Goal: Task Accomplishment & Management: Complete application form

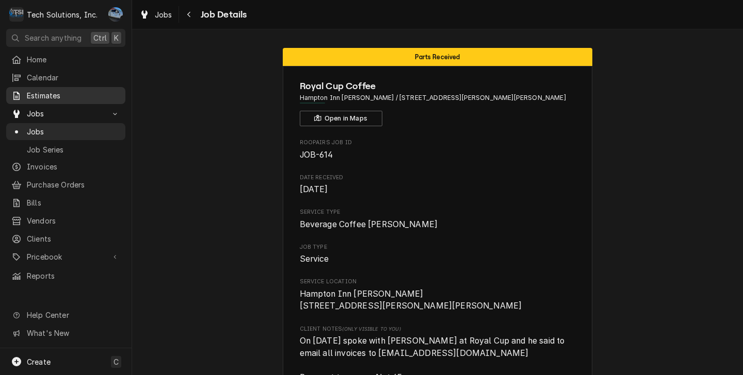
click at [55, 94] on span "Estimates" at bounding box center [73, 95] width 93 height 11
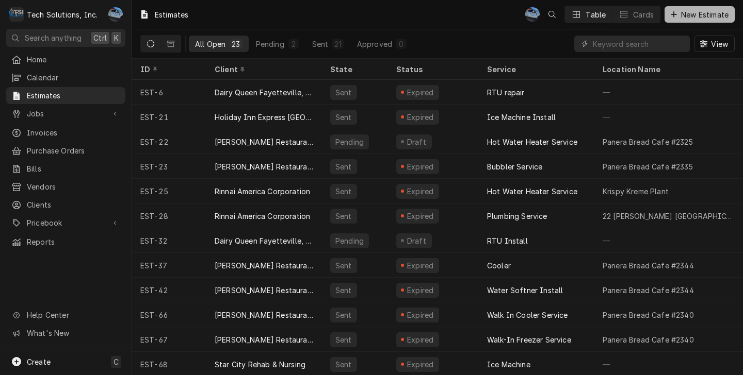
click at [696, 17] on span "New Estimate" at bounding box center [705, 14] width 52 height 11
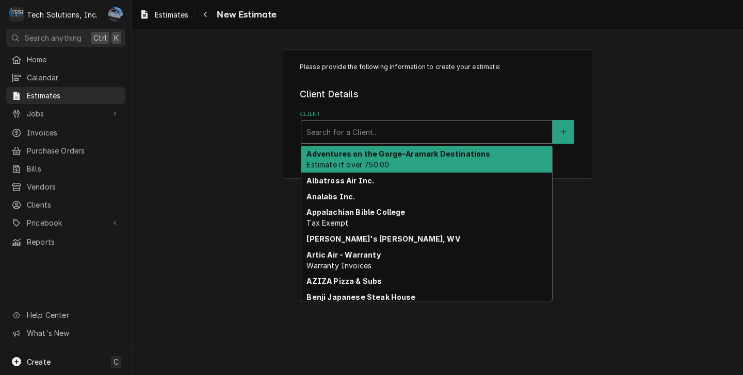
click at [438, 138] on div "Client" at bounding box center [426, 132] width 240 height 19
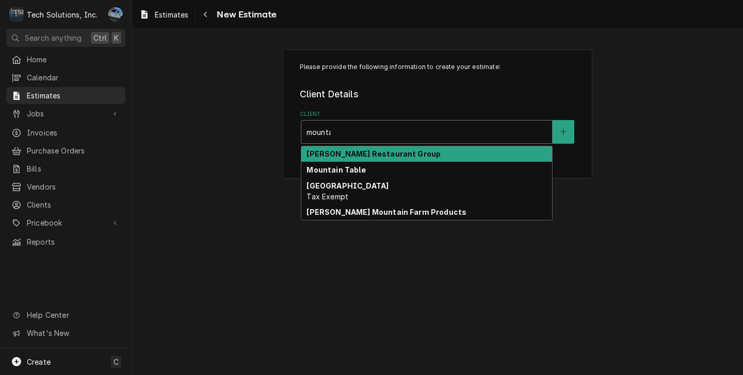
type input "mountai"
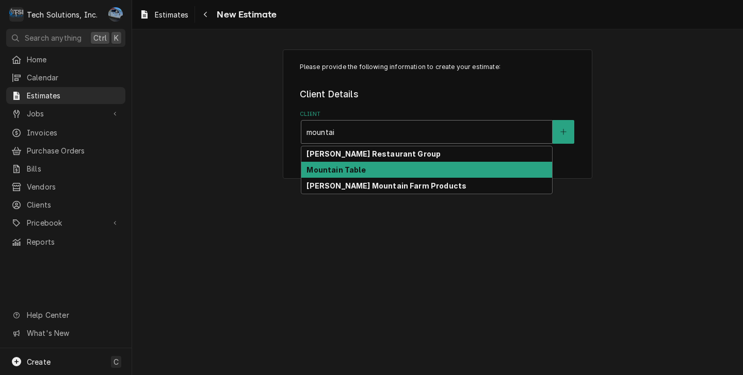
click at [408, 175] on div "Mountain Table" at bounding box center [426, 170] width 251 height 16
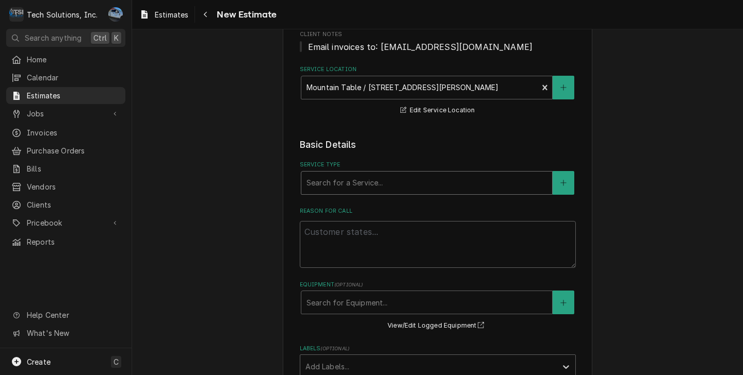
scroll to position [155, 0]
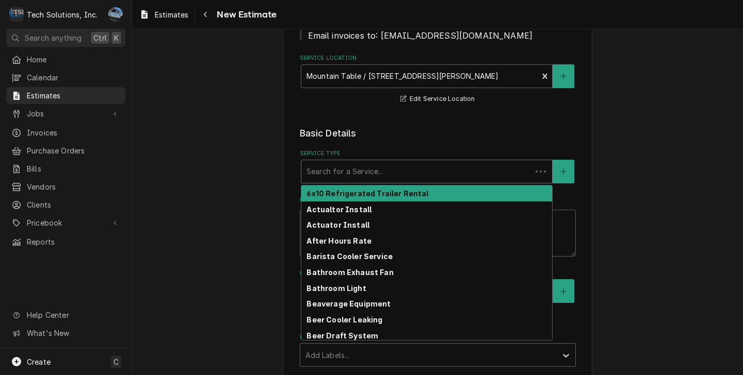
click at [332, 175] on div "Service Type" at bounding box center [416, 171] width 220 height 19
type textarea "x"
type input "w"
type textarea "x"
type input "wa"
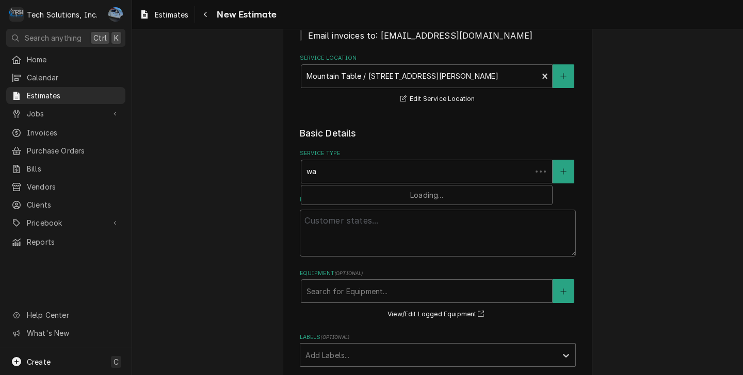
type textarea "x"
type input "wal"
type textarea "x"
type input "walk"
type textarea "x"
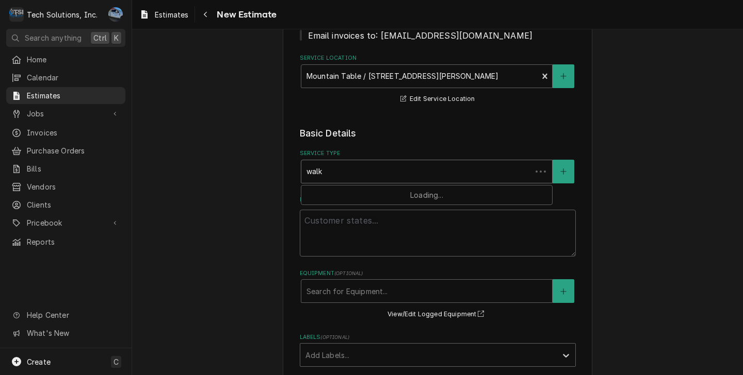
type input "walk"
type textarea "x"
type input "walk i"
type textarea "x"
type input "walk in"
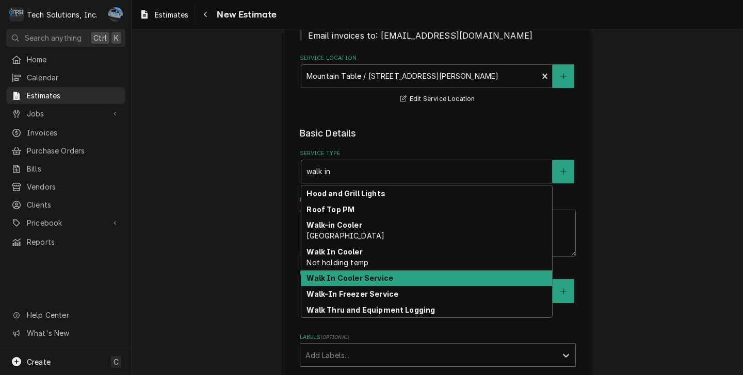
click at [363, 282] on strong "Walk In Cooler Service" at bounding box center [349, 278] width 87 height 9
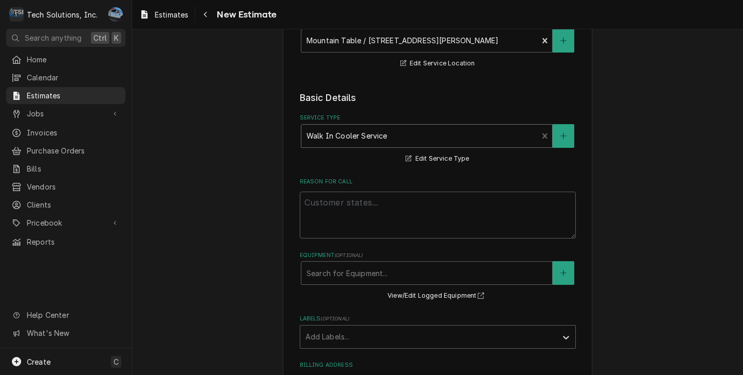
scroll to position [258, 0]
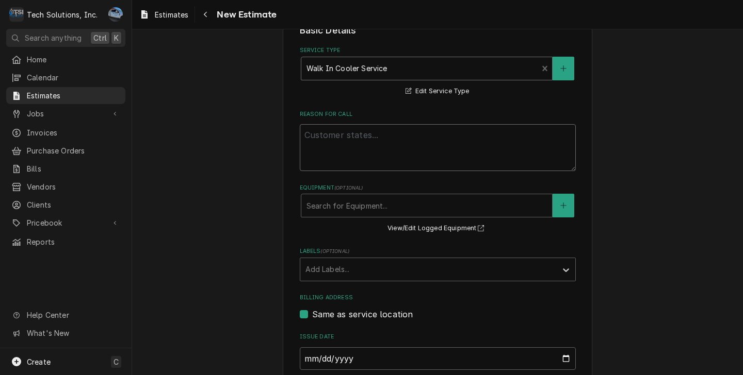
click at [342, 156] on textarea "Reason For Call" at bounding box center [438, 147] width 276 height 47
type textarea "x"
type textarea "R"
type textarea "x"
type textarea "Re"
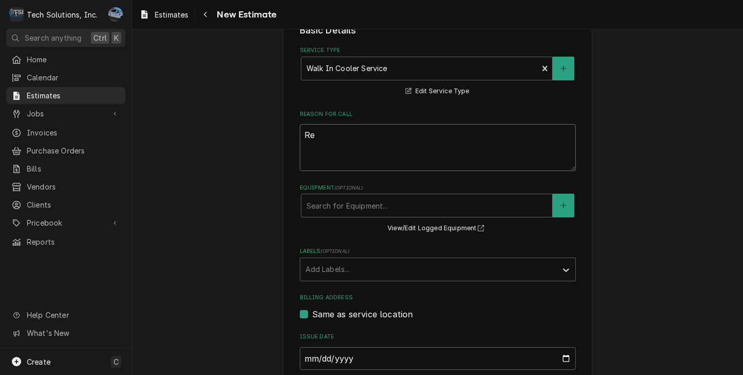
type textarea "x"
type textarea "Rep"
type textarea "x"
type textarea "Repl"
type textarea "x"
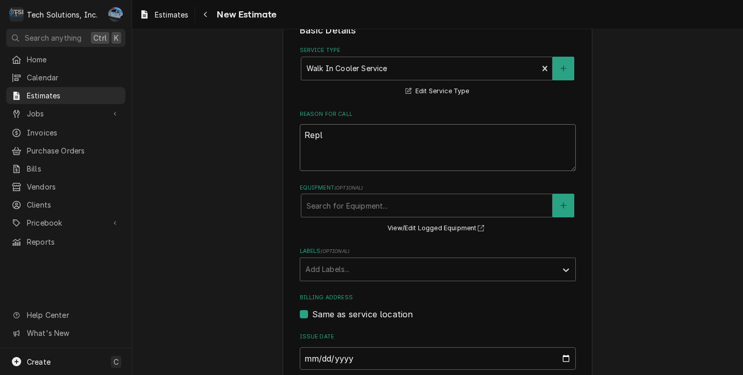
type textarea "Repla"
type textarea "x"
type textarea "Replac"
type textarea "x"
type textarea "Replace"
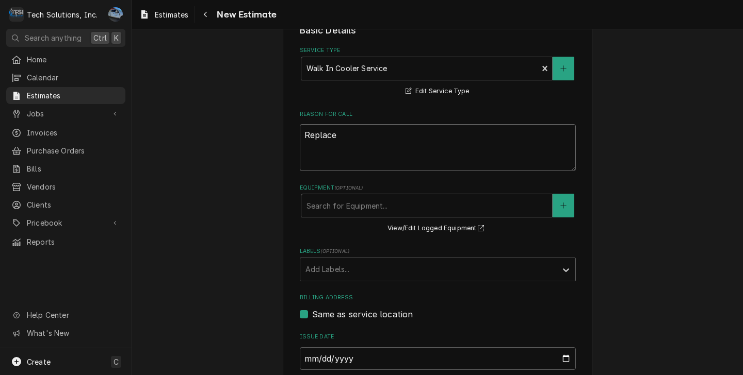
type textarea "x"
type textarea "Replace"
type textarea "x"
type textarea "Replace c"
type textarea "x"
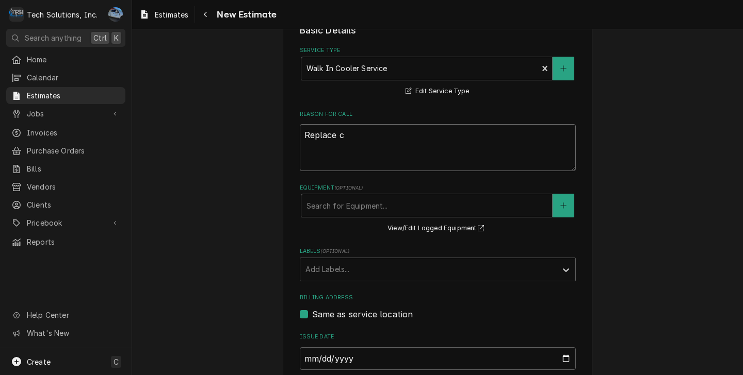
type textarea "Replace co"
type textarea "x"
type textarea "Replace con"
type textarea "x"
type textarea "Replace cond"
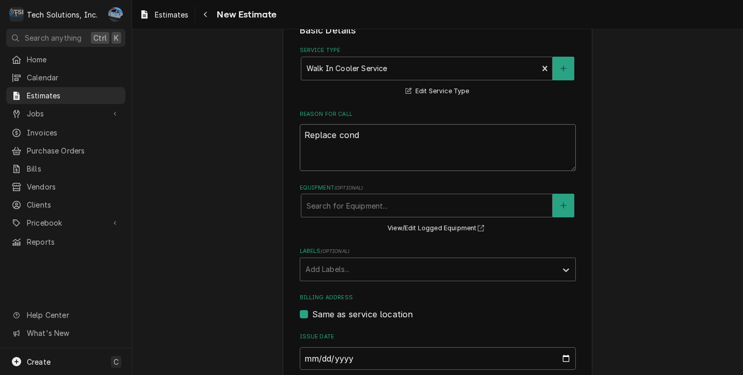
type textarea "x"
type textarea "Replace condem"
type textarea "x"
type textarea "Replace condemn"
type textarea "x"
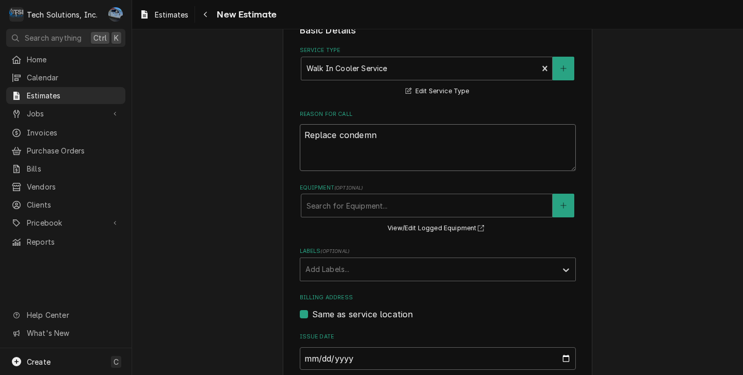
type textarea "Replace condem"
type textarea "x"
type textarea "Replace conde"
type textarea "x"
type textarea "Replace conden"
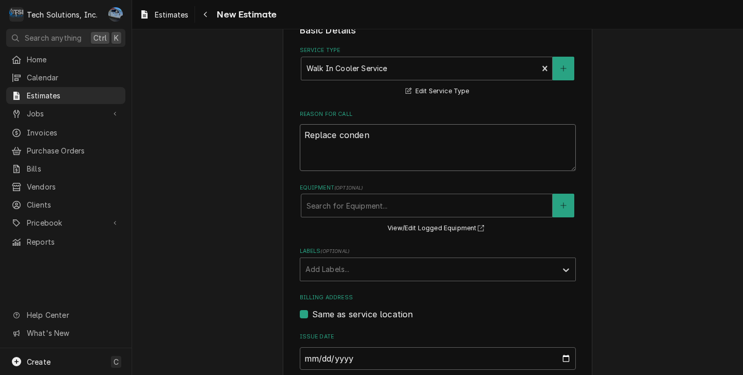
type textarea "x"
type textarea "Replace condens"
type textarea "x"
type textarea "Replace conden"
type textarea "x"
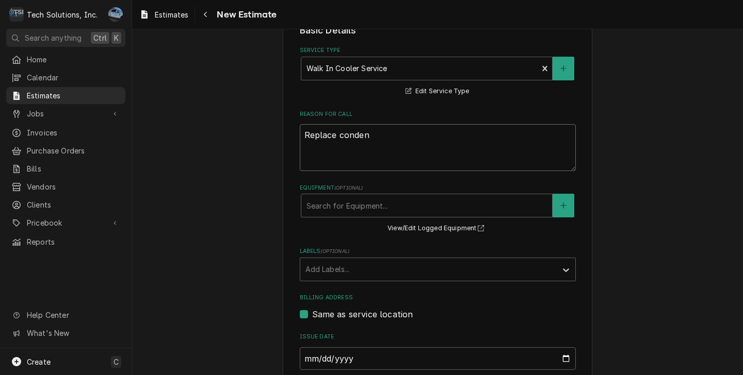
type textarea "Replace condens"
type textarea "x"
type textarea "Replace condenso"
type textarea "x"
type textarea "Replace condensor"
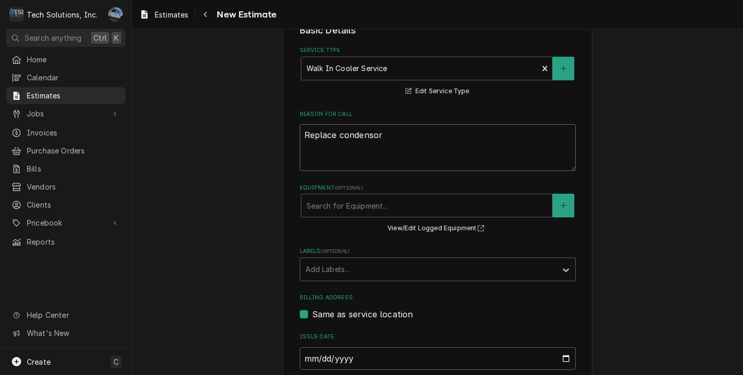
type textarea "x"
type textarea "Replace condensor"
type textarea "x"
type textarea "Replace condensor"
type textarea "x"
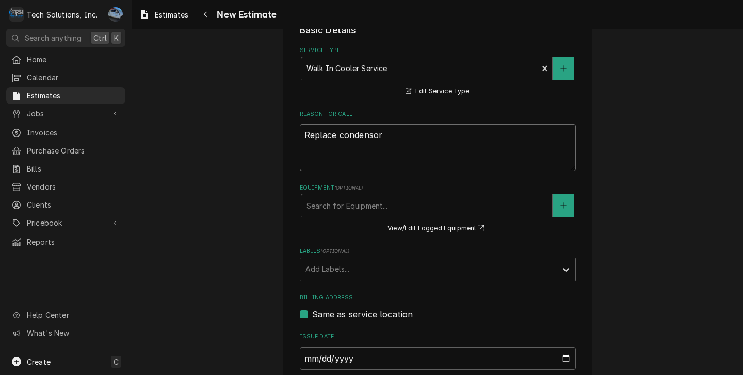
type textarea "Replace condenso"
type textarea "x"
type textarea "Replace condens"
type textarea "x"
type textarea "Replace condense"
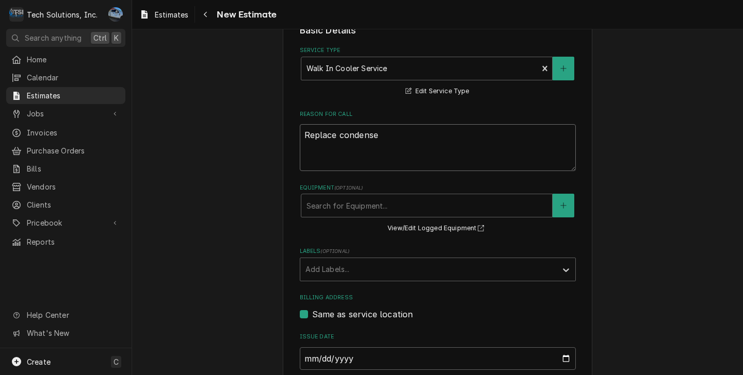
type textarea "x"
type textarea "Replace condenser"
type textarea "x"
type textarea "Replace condense"
type textarea "x"
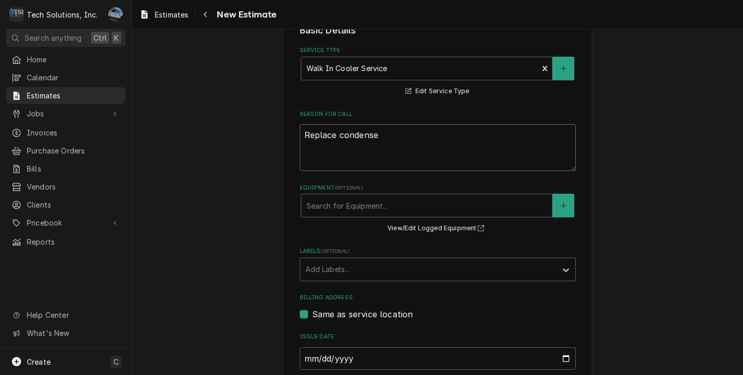
type textarea "Replace condens"
type textarea "x"
type textarea "Replace condensi"
type textarea "x"
type textarea "Replace condensin"
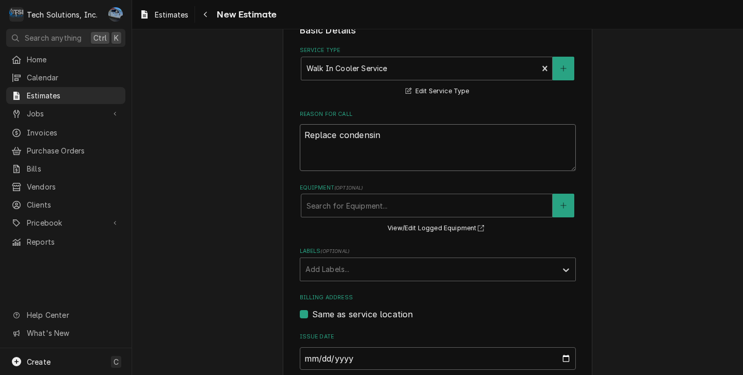
type textarea "x"
type textarea "Replace condensing"
type textarea "x"
type textarea "Replace condensing"
type textarea "x"
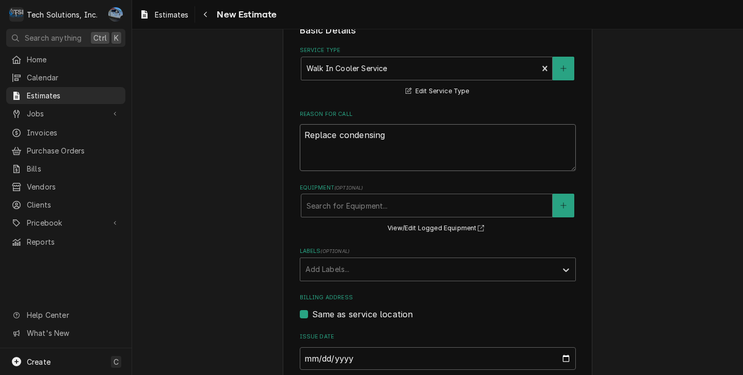
type textarea "Replace condensing"
type textarea "x"
type textarea "Replace condensin"
type textarea "x"
type textarea "Replace condensi"
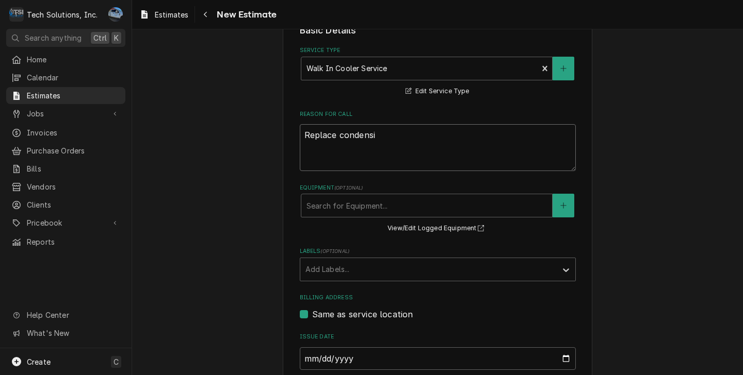
type textarea "x"
type textarea "Replace condens"
type textarea "x"
type textarea "Replace conden"
type textarea "x"
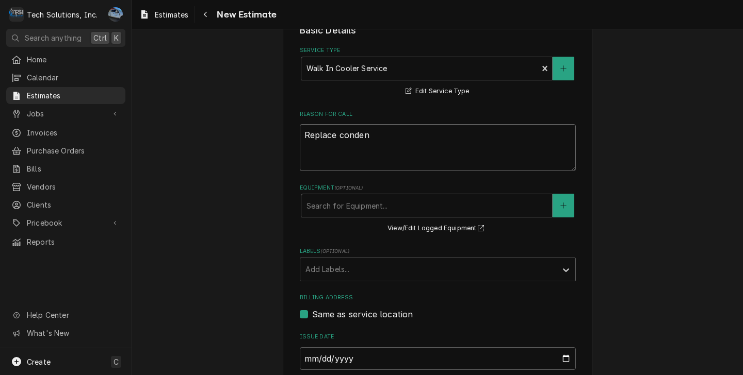
type textarea "Replace conde"
type textarea "x"
type textarea "Replace cond"
type textarea "x"
type textarea "Replace con"
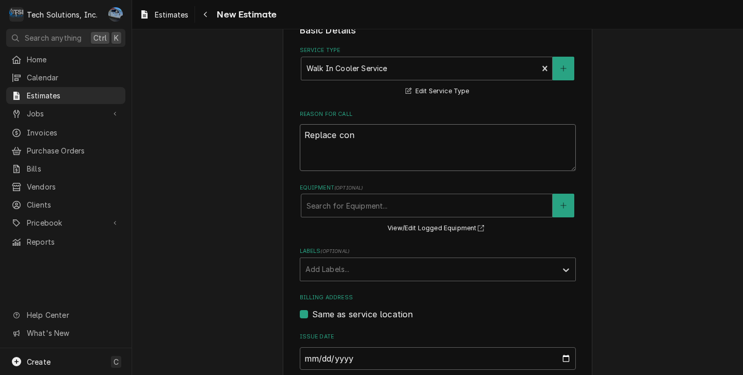
type textarea "x"
type textarea "Replace c"
type textarea "x"
type textarea "Replace"
type textarea "x"
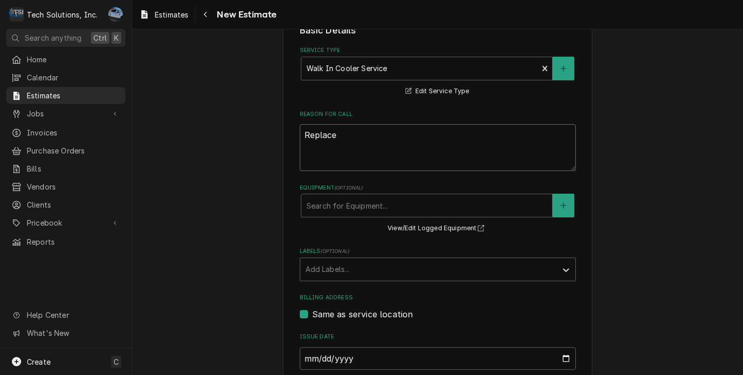
type textarea "Replace c"
type textarea "x"
type textarea "Replace co"
type textarea "x"
type textarea "Replace com"
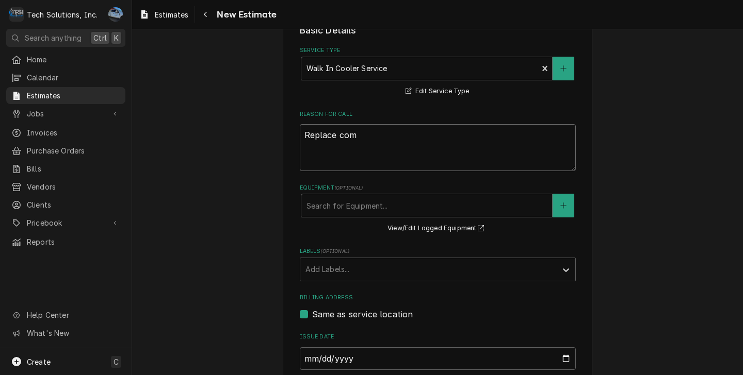
type textarea "x"
type textarea "Replace comp"
type textarea "x"
type textarea "Replace compr"
type textarea "x"
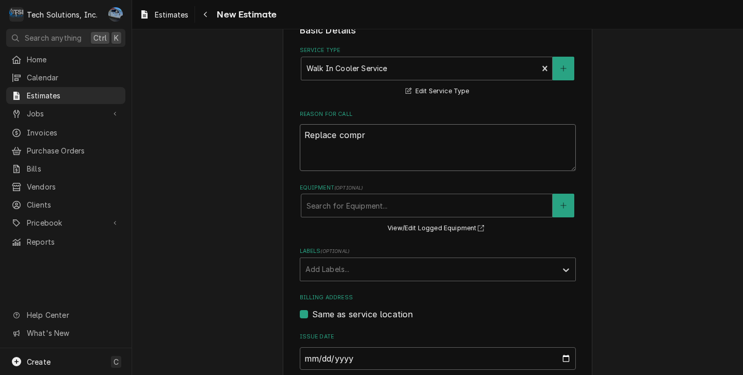
type textarea "Replace compre"
type textarea "x"
type textarea "Replace compres"
type textarea "x"
type textarea "Replace compress"
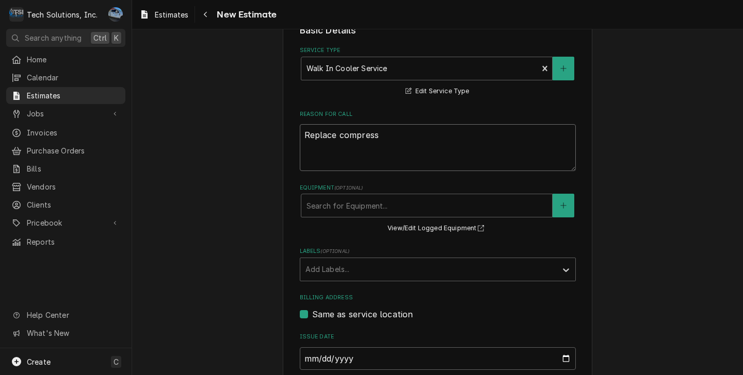
type textarea "x"
type textarea "Replace compres"
type textarea "x"
type textarea "Replace compress"
type textarea "x"
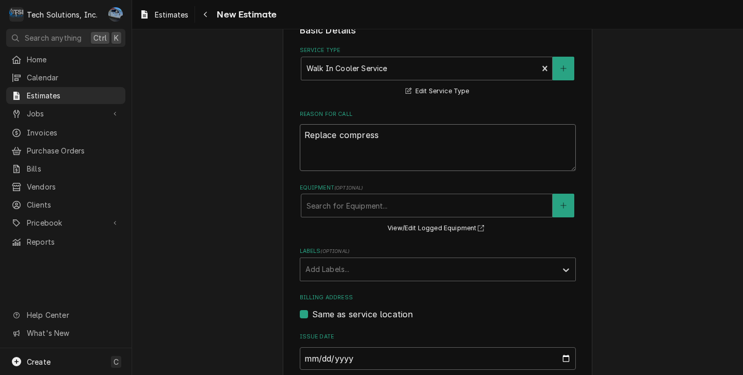
type textarea "Replace compresso"
type textarea "x"
type textarea "Replace compressor"
type textarea "x"
type textarea "Replace compressor"
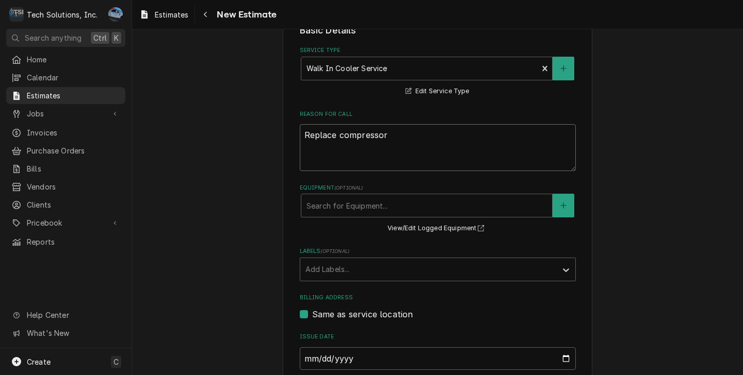
type textarea "x"
type textarea "Replace compressor i"
type textarea "x"
type textarea "Replace compressor in"
type textarea "x"
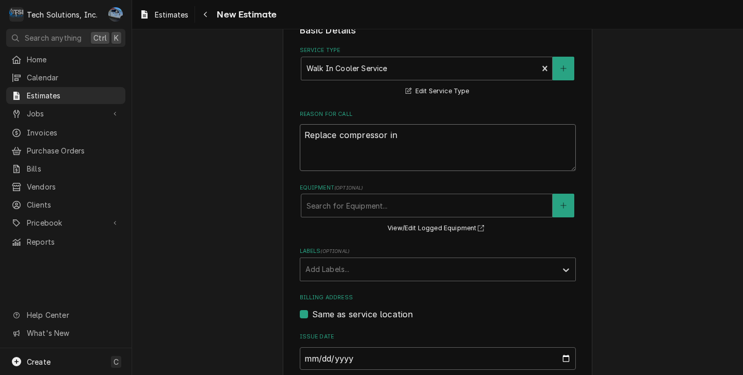
type textarea "Replace compressor in"
type textarea "x"
type textarea "Replace compressor in c"
type textarea "x"
type textarea "Replace compressor in co"
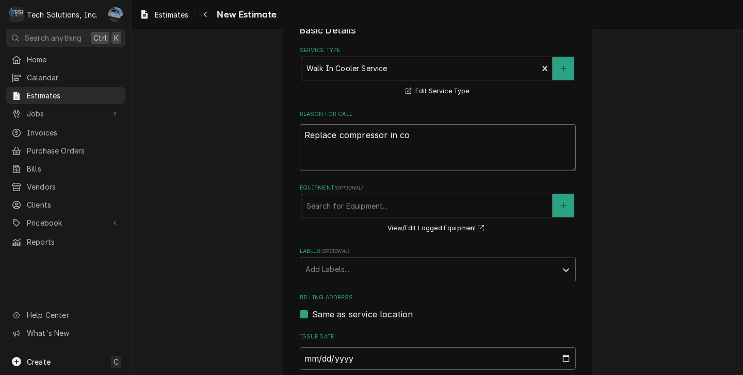
type textarea "x"
type textarea "Replace compressor in con"
type textarea "x"
type textarea "Replace compressor in cond"
type textarea "x"
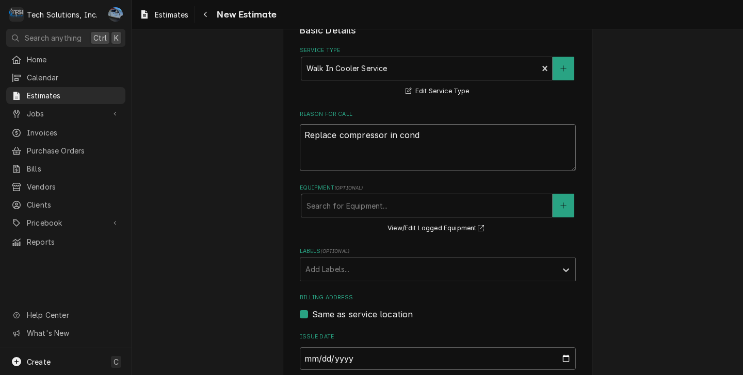
type textarea "Replace compressor in conde"
type textarea "x"
type textarea "Replace compressor in condes"
type textarea "x"
type textarea "Replace compressor in condesi"
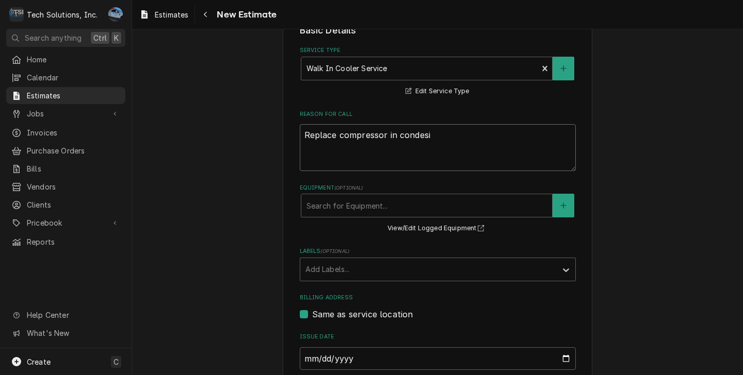
type textarea "x"
type textarea "Replace compressor in condesin"
type textarea "x"
type textarea "Replace compressor in condesing"
type textarea "x"
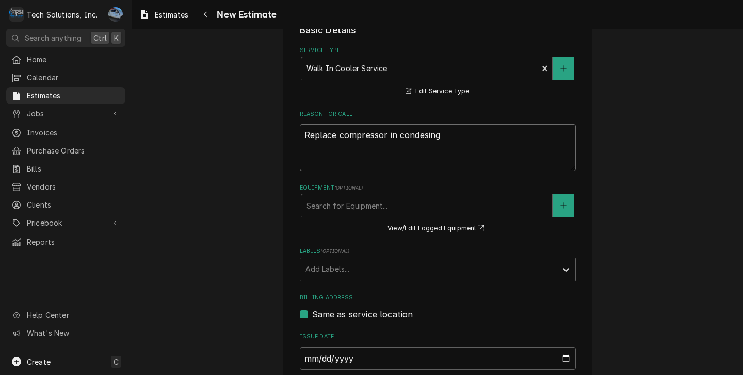
type textarea "Replace compressor in condesing"
type textarea "x"
type textarea "Replace compressor in condesing"
type textarea "x"
type textarea "Replace compressor in condesin"
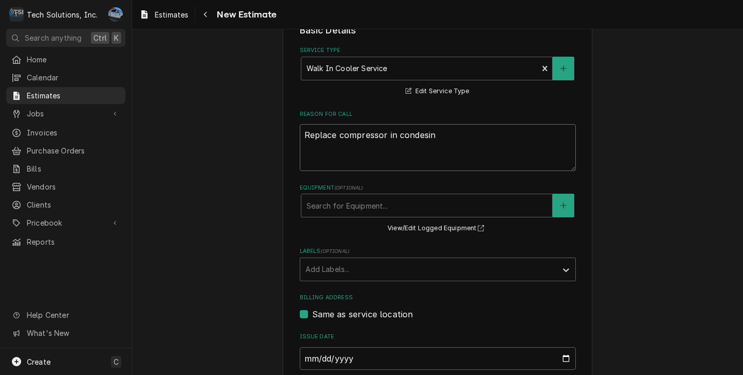
type textarea "x"
type textarea "Replace compressor in condesi"
type textarea "x"
type textarea "Replace compressor in condes"
type textarea "x"
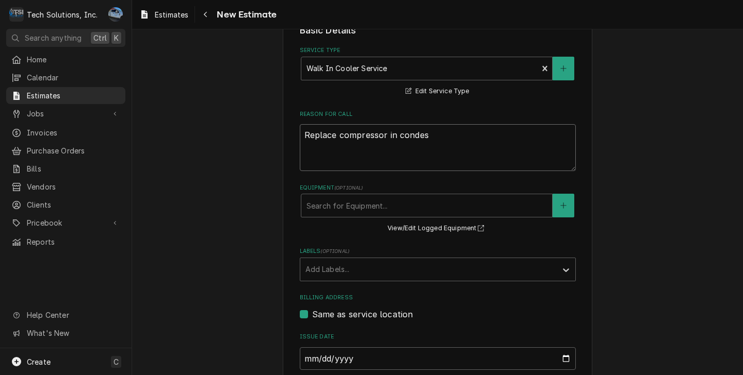
type textarea "Replace compressor in conde"
type textarea "x"
type textarea "Replace compressor in conden"
type textarea "x"
type textarea "Replace compressor in condens"
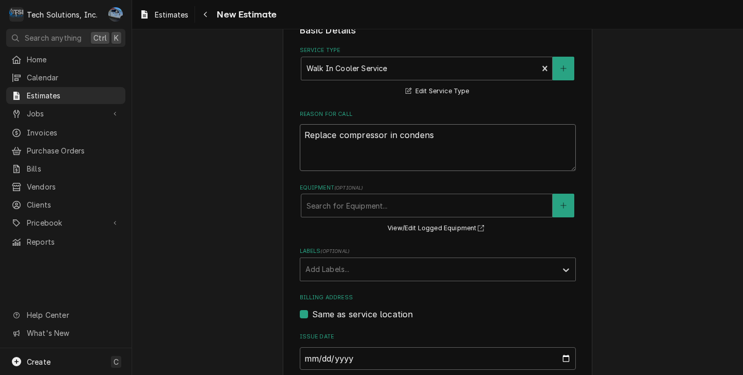
type textarea "x"
type textarea "Replace compressor in condensi"
type textarea "x"
type textarea "Replace compressor in condensin"
type textarea "x"
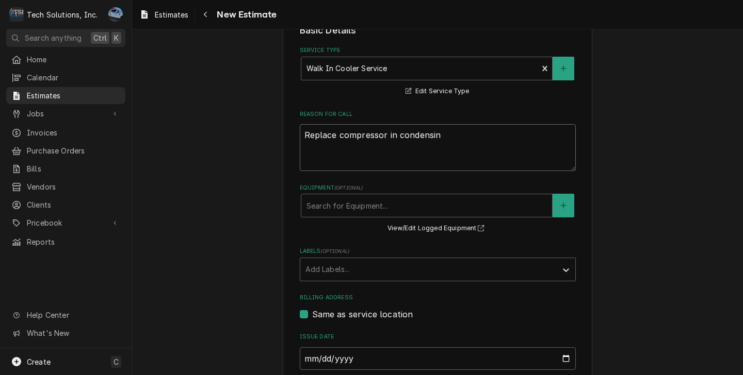
type textarea "Replace compressor in condensing"
type textarea "x"
type textarea "Replace compressor in condensing"
type textarea "x"
type textarea "Replace compressor in condensing u"
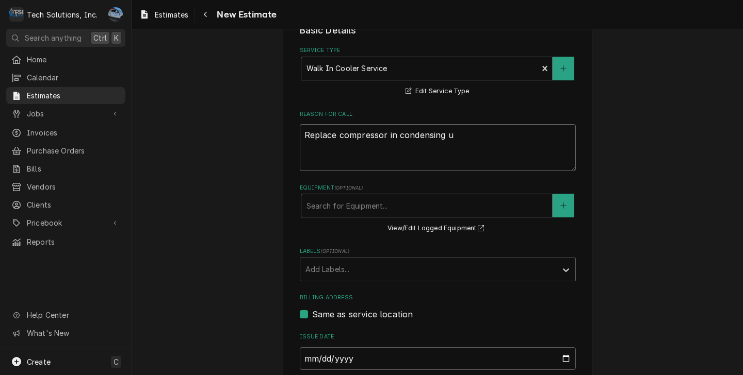
type textarea "x"
type textarea "Replace compressor in condensing un"
type textarea "x"
type textarea "Replace compressor in condensing uni"
type textarea "x"
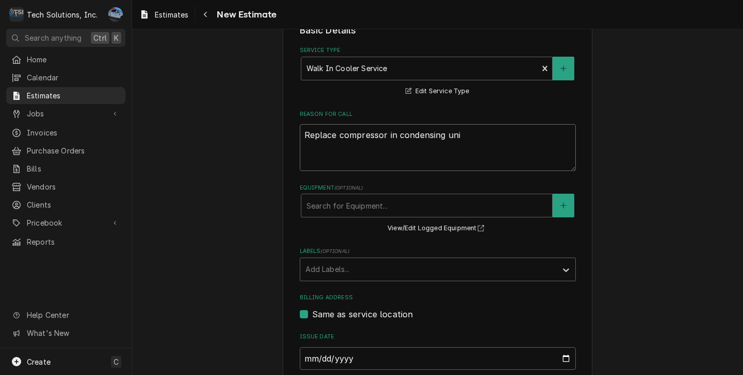
type textarea "Replace compressor in condensing unit"
type textarea "x"
type textarea "Replace compressor in condensing unit"
type textarea "x"
type textarea "Replace compressor in condensing unit a"
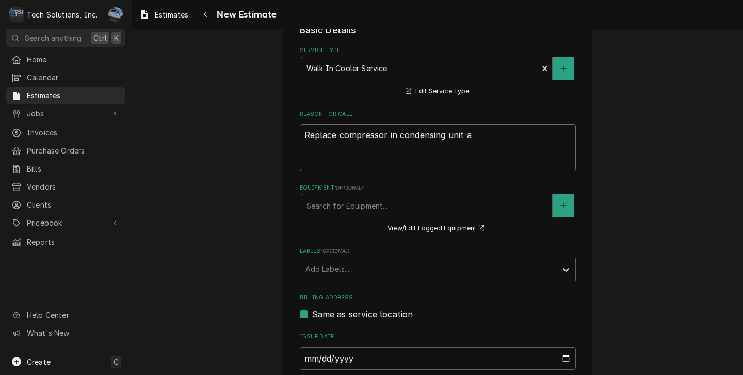
type textarea "x"
type textarea "Replace compressor in condensing unit an"
type textarea "x"
type textarea "Replace compressor in condensing unit and"
type textarea "x"
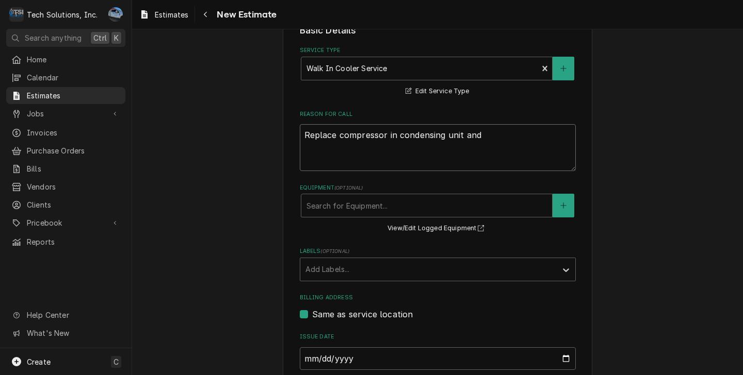
type textarea "Replace compressor in condensing unit and"
type textarea "x"
type textarea "Replace compressor in condensing unit and r"
type textarea "x"
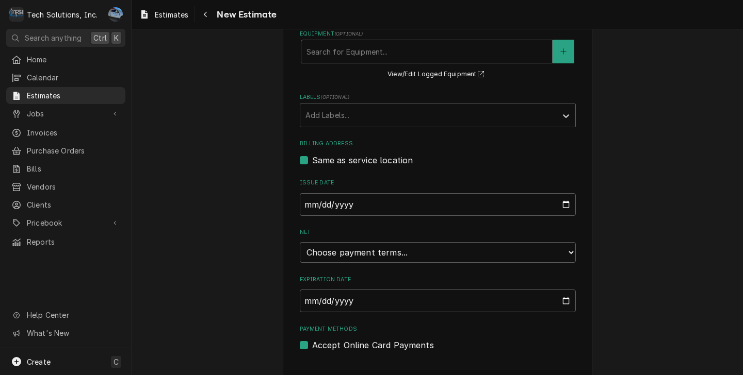
scroll to position [413, 0]
click at [409, 249] on select "Choose payment terms... Same Day Net 7 Net 14 Net 21 Net 30 Net 45 Net 60 Net 90" at bounding box center [438, 252] width 276 height 21
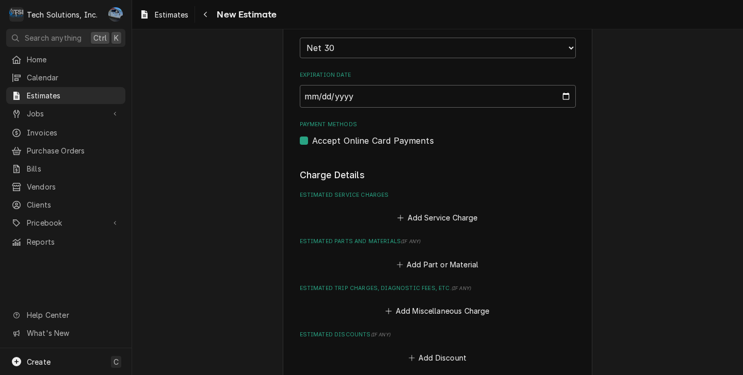
scroll to position [619, 0]
click at [448, 223] on button "Add Service Charge" at bounding box center [438, 216] width 84 height 14
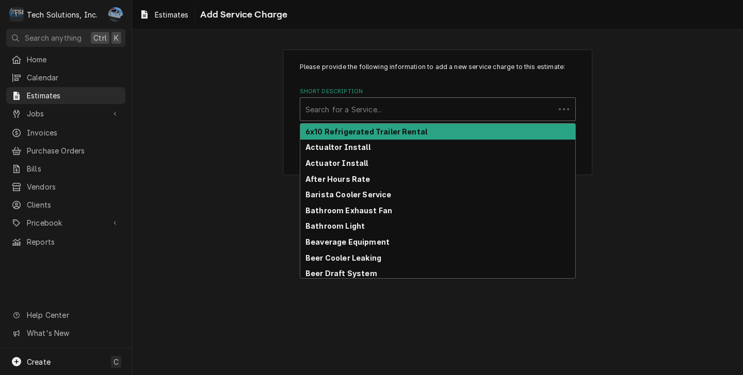
click at [374, 116] on div "Short Description" at bounding box center [427, 109] width 244 height 19
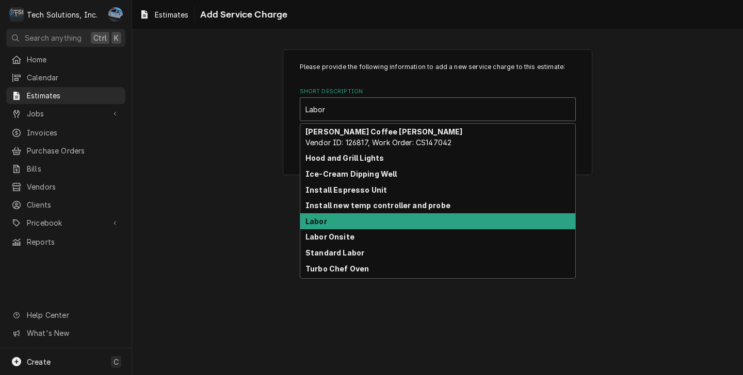
click at [342, 226] on div "Labor" at bounding box center [437, 222] width 275 height 16
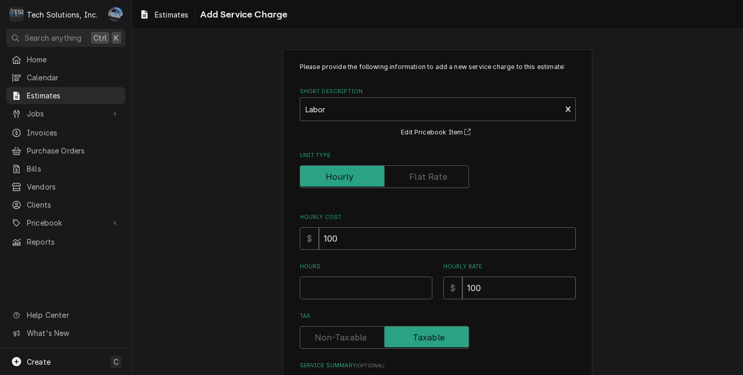
click at [497, 291] on input "100" at bounding box center [518, 288] width 113 height 23
click at [368, 290] on input "Hours" at bounding box center [366, 288] width 133 height 23
click at [678, 226] on div "Please provide the following information to add a new service charge to this es…" at bounding box center [437, 263] width 611 height 446
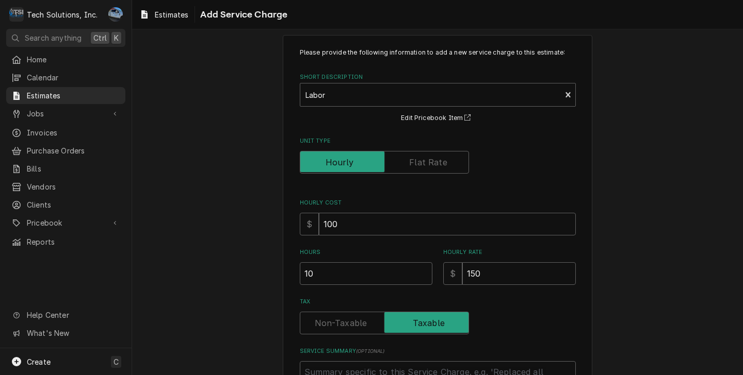
scroll to position [103, 0]
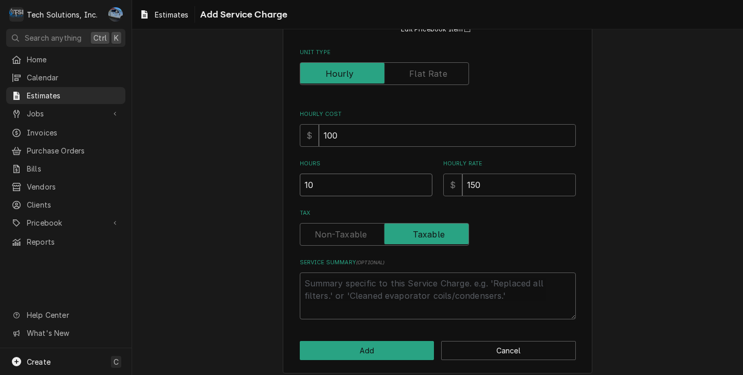
click at [387, 187] on input "10" at bounding box center [366, 185] width 133 height 23
drag, startPoint x: 689, startPoint y: 191, endPoint x: 576, endPoint y: 197, distance: 113.6
click at [688, 191] on div "Please provide the following information to add a new service charge to this es…" at bounding box center [437, 160] width 611 height 446
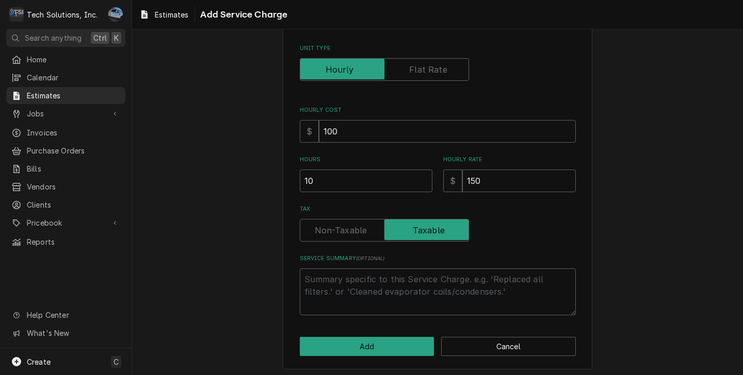
scroll to position [111, 0]
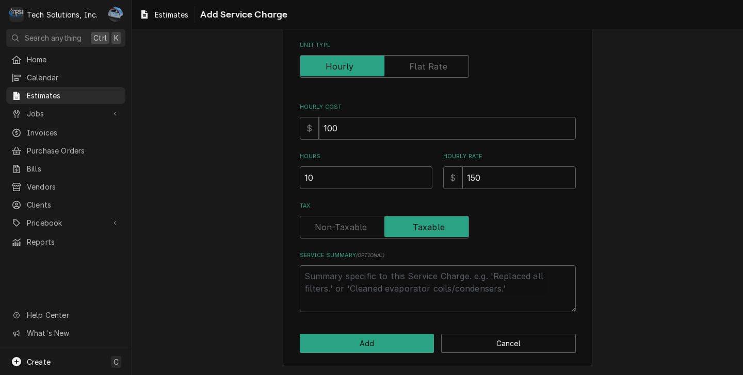
click at [634, 166] on div "Please provide the following information to add a new service charge to this es…" at bounding box center [437, 153] width 611 height 446
click at [368, 279] on textarea "Service Summary ( optional )" at bounding box center [438, 289] width 276 height 47
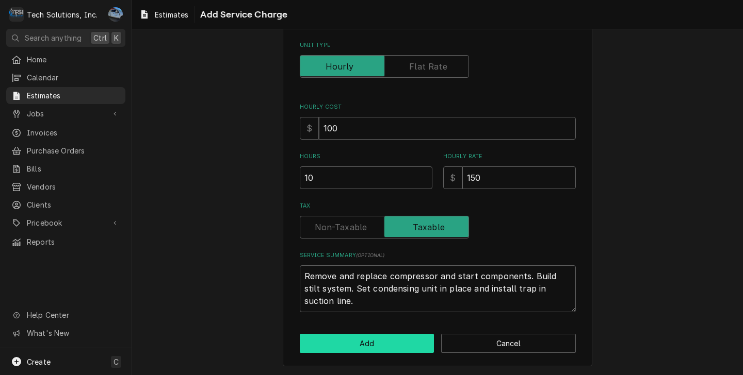
click at [382, 342] on button "Add" at bounding box center [367, 343] width 135 height 19
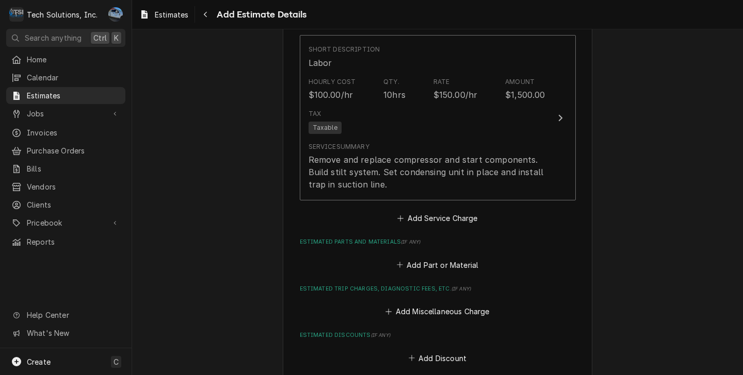
scroll to position [760, 0]
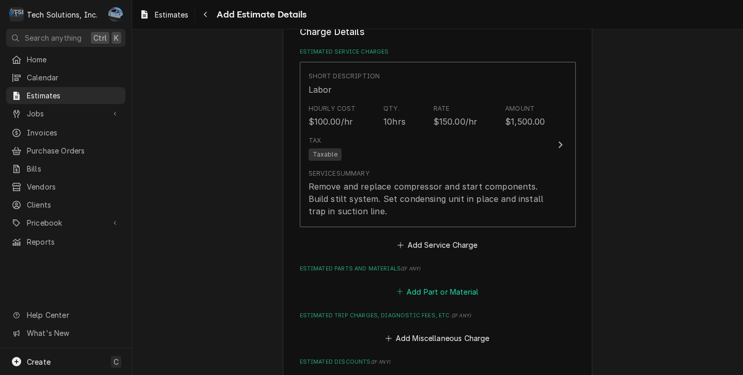
click at [437, 299] on button "Add Part or Material" at bounding box center [437, 292] width 85 height 14
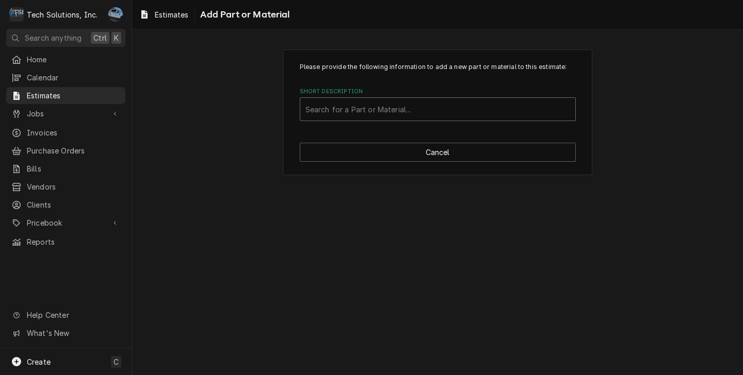
click at [411, 113] on div "Short Description" at bounding box center [437, 109] width 265 height 19
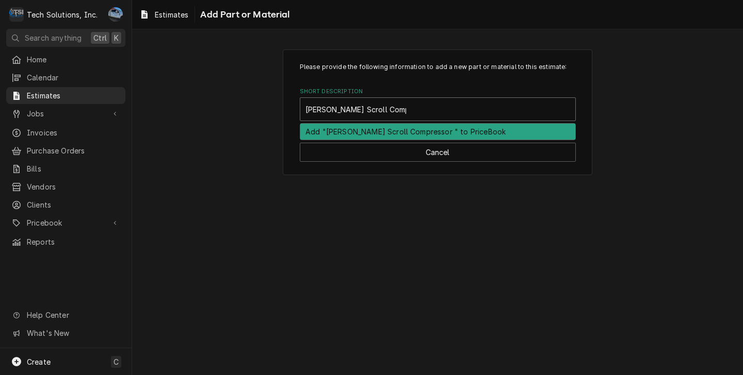
click at [396, 127] on div "Add "Emerson Scroll Compressor " to PriceBook" at bounding box center [437, 132] width 275 height 16
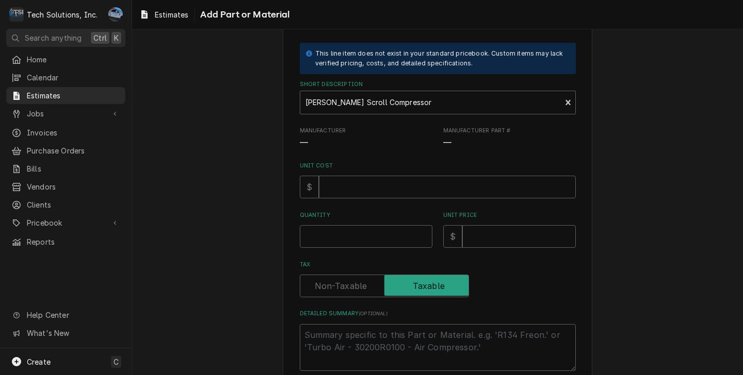
scroll to position [52, 0]
click at [342, 232] on input "Quantity" at bounding box center [366, 236] width 133 height 23
click at [437, 191] on input "Unit Cost" at bounding box center [447, 186] width 257 height 23
click at [436, 185] on input "Unit Cost" at bounding box center [447, 186] width 257 height 23
click at [476, 240] on input "Unit Price" at bounding box center [518, 236] width 113 height 23
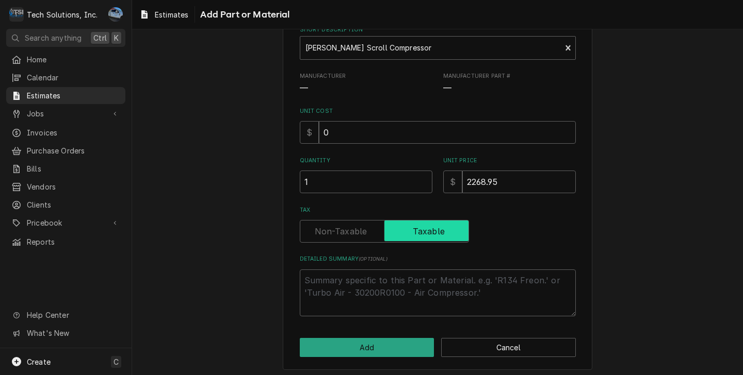
scroll to position [111, 0]
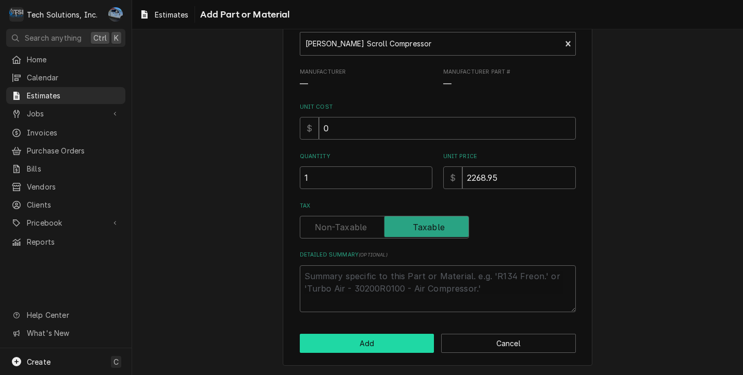
click at [370, 346] on button "Add" at bounding box center [367, 343] width 135 height 19
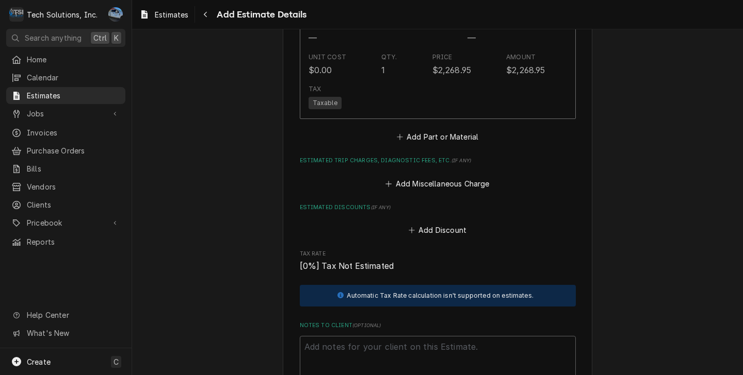
scroll to position [1129, 0]
click at [419, 144] on button "Add Part or Material" at bounding box center [437, 137] width 85 height 14
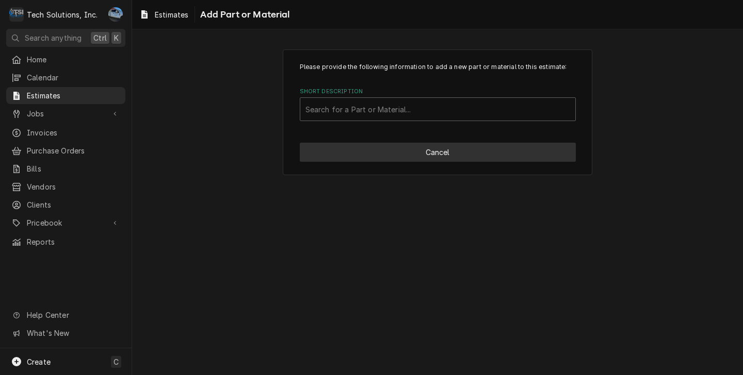
click at [439, 156] on button "Cancel" at bounding box center [438, 152] width 276 height 19
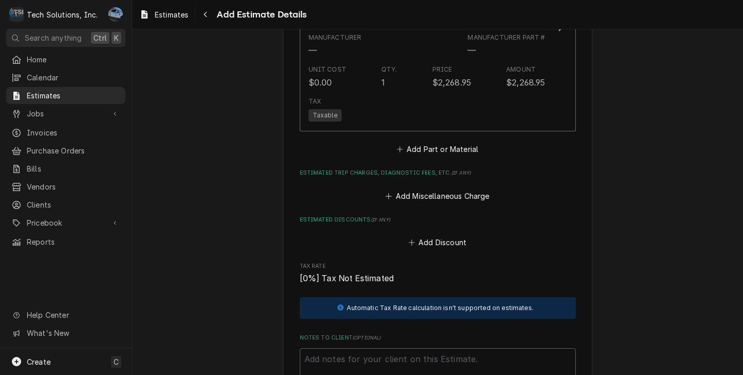
scroll to position [1117, 0]
click at [421, 152] on button "Add Part or Material" at bounding box center [437, 149] width 85 height 14
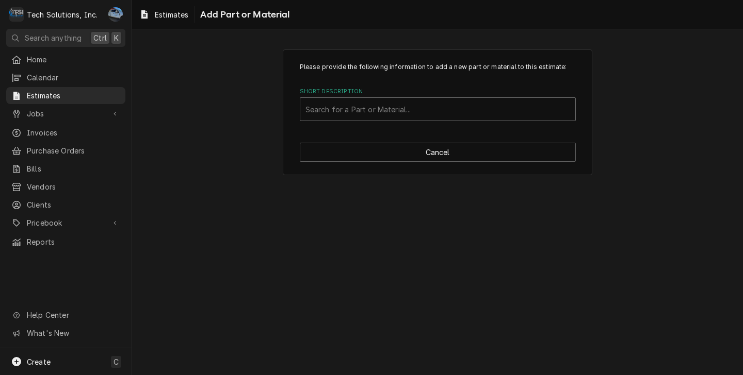
click at [375, 118] on div "Short Description" at bounding box center [437, 109] width 265 height 19
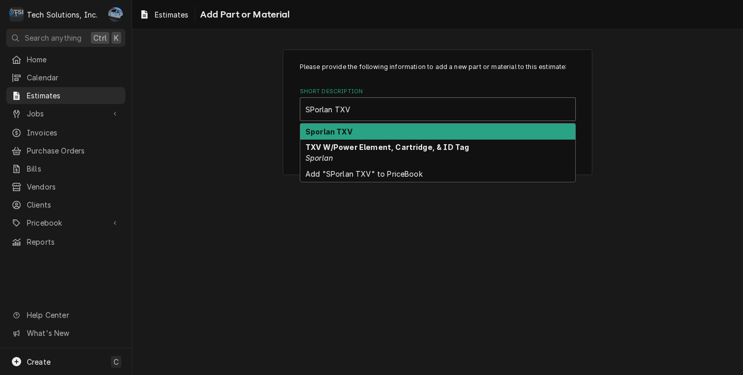
click at [366, 127] on div "Sporlan TXV" at bounding box center [437, 132] width 275 height 16
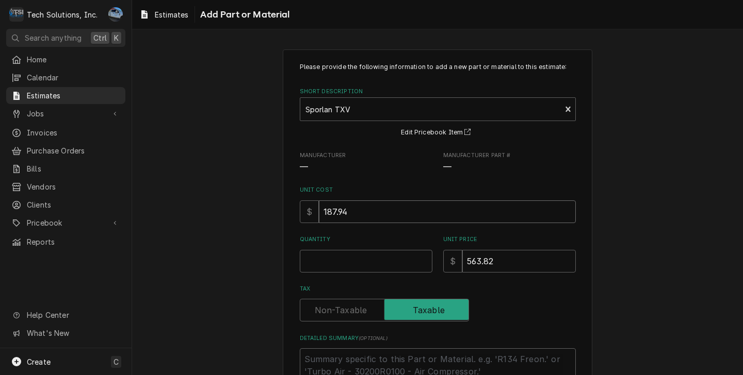
click at [369, 220] on input "187.94" at bounding box center [447, 212] width 257 height 23
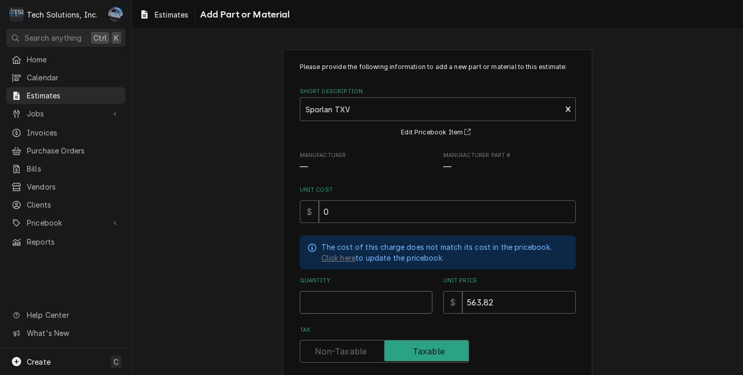
click at [364, 301] on input "Quantity" at bounding box center [366, 302] width 133 height 23
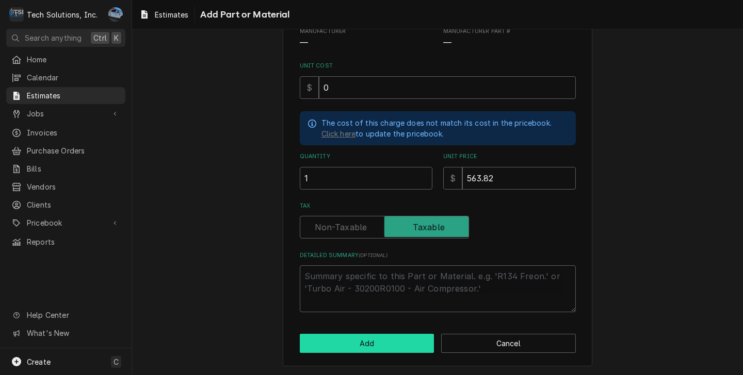
click at [378, 338] on button "Add" at bounding box center [367, 343] width 135 height 19
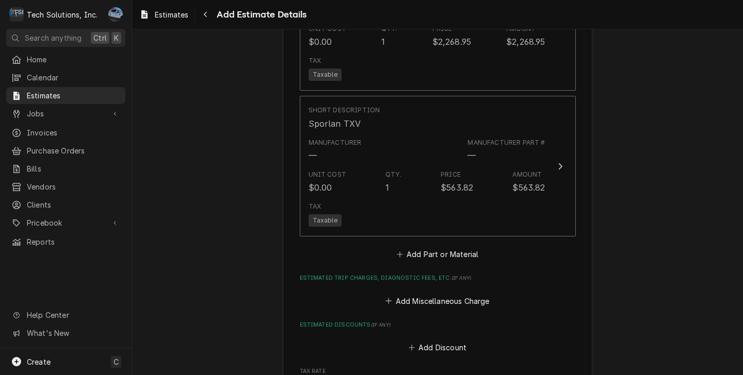
scroll to position [1156, 0]
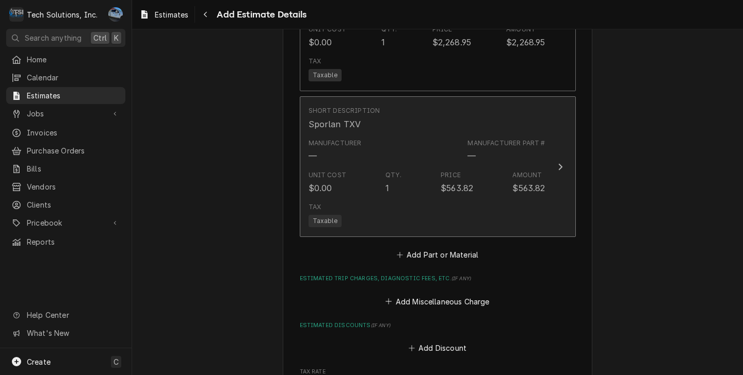
click at [545, 169] on button "Short Description Sporlan TXV Manufacturer — Manufacturer Part # — Unit Cost $0…" at bounding box center [438, 166] width 276 height 141
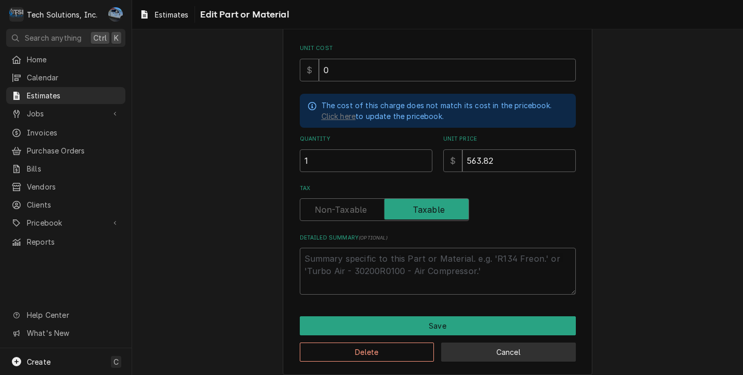
scroll to position [151, 0]
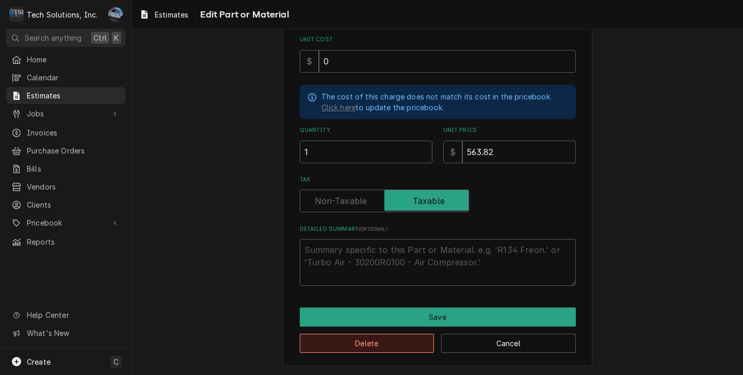
click at [405, 349] on button "Delete" at bounding box center [367, 343] width 135 height 19
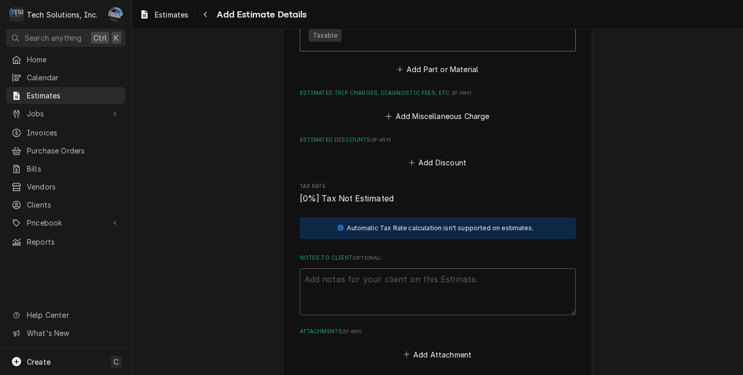
scroll to position [1093, 0]
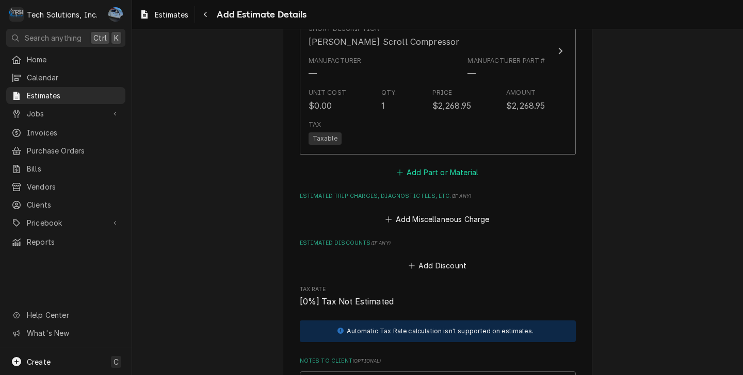
click at [449, 178] on button "Add Part or Material" at bounding box center [437, 173] width 85 height 14
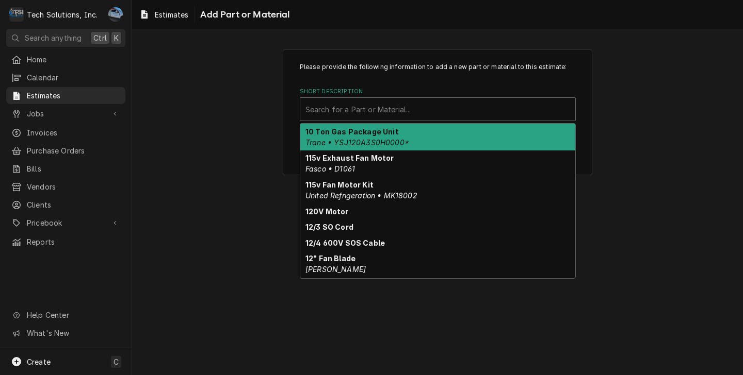
click at [404, 113] on div "Short Description" at bounding box center [437, 109] width 265 height 19
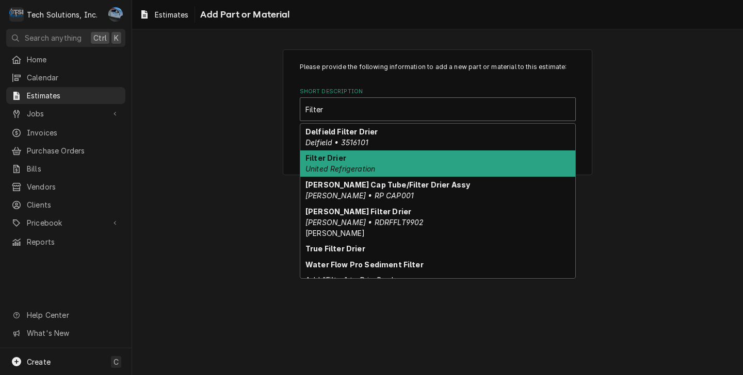
click at [385, 162] on div "Filter Drier United Refrigeration" at bounding box center [437, 164] width 275 height 27
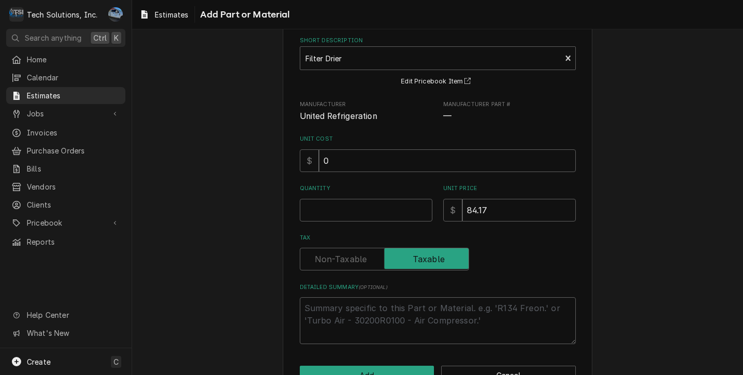
scroll to position [52, 0]
click at [372, 207] on input "Quantity" at bounding box center [366, 210] width 133 height 23
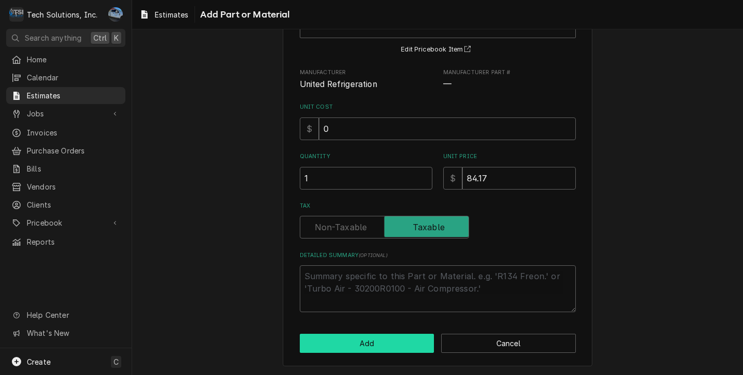
click at [368, 344] on button "Add" at bounding box center [367, 343] width 135 height 19
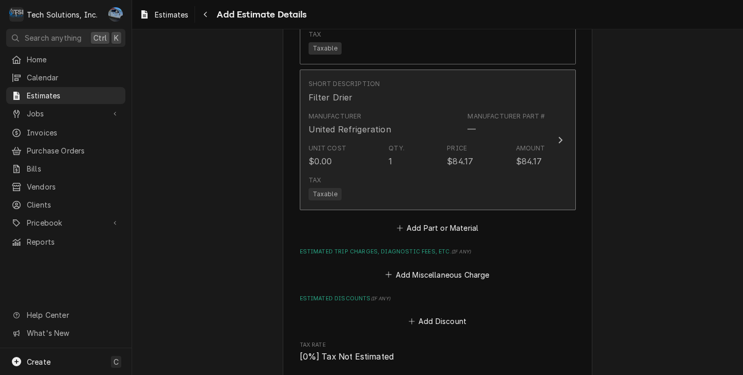
scroll to position [1184, 0]
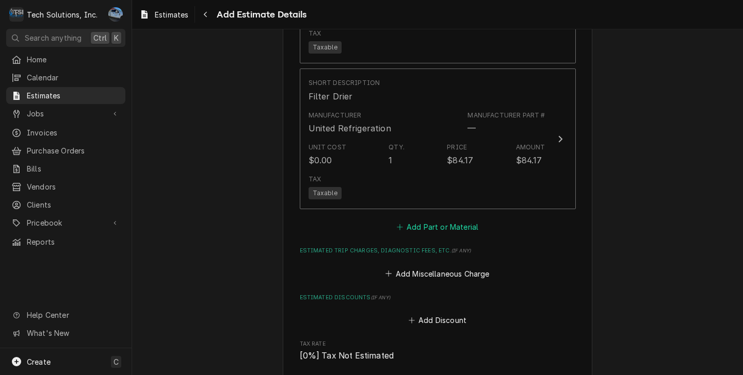
click at [432, 230] on button "Add Part or Material" at bounding box center [437, 227] width 85 height 14
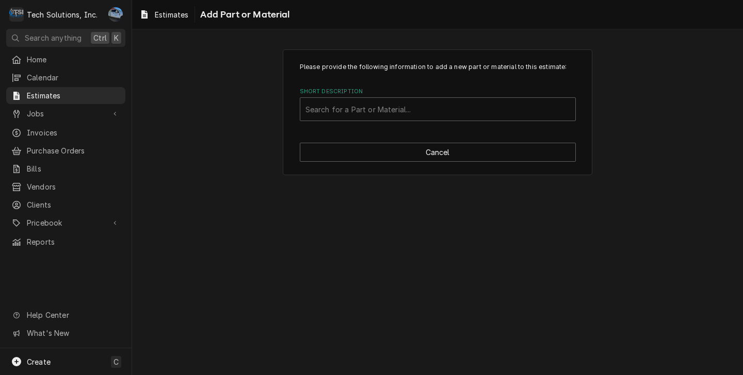
click at [406, 164] on div "Please provide the following information to add a new part or material to this …" at bounding box center [437, 113] width 309 height 126
click at [406, 161] on button "Cancel" at bounding box center [438, 152] width 276 height 19
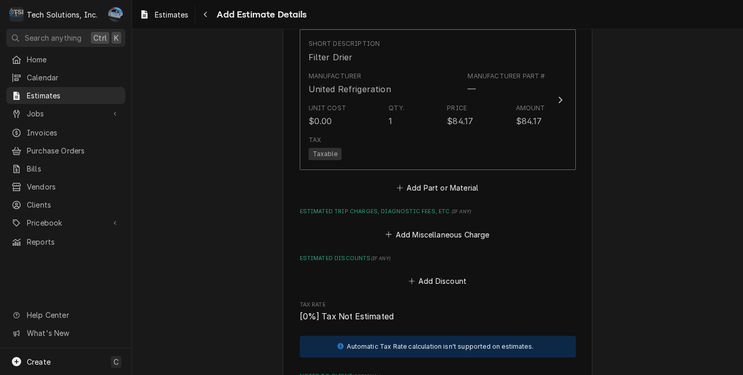
scroll to position [1224, 0]
click at [424, 189] on button "Add Part or Material" at bounding box center [437, 188] width 85 height 14
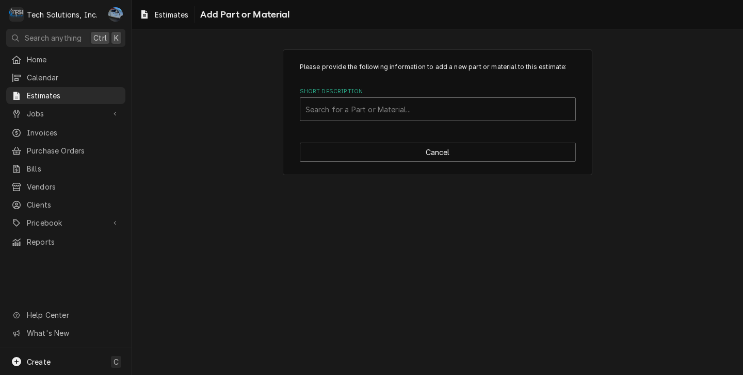
click at [420, 113] on div "Short Description" at bounding box center [437, 109] width 265 height 19
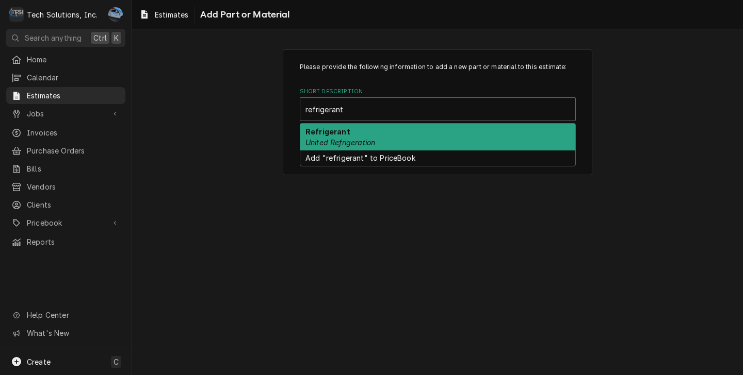
click at [412, 136] on div "Refrigerant United Refrigeration" at bounding box center [437, 137] width 275 height 27
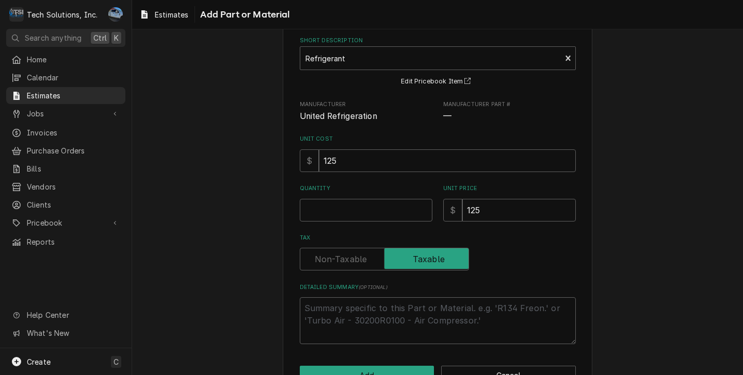
scroll to position [52, 0]
click at [381, 209] on input "Quantity" at bounding box center [366, 210] width 133 height 23
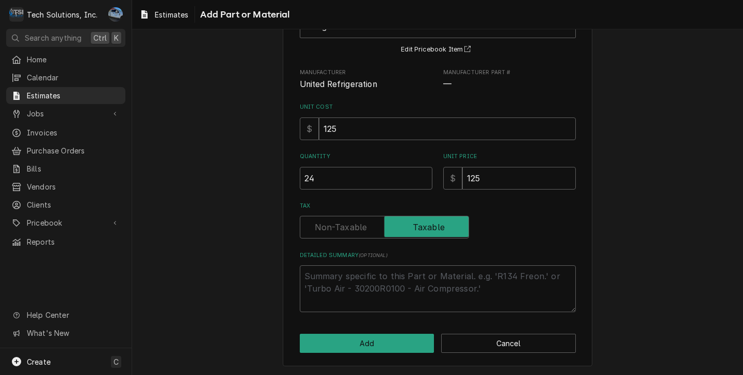
scroll to position [84, 0]
click at [368, 344] on button "Add" at bounding box center [367, 343] width 135 height 19
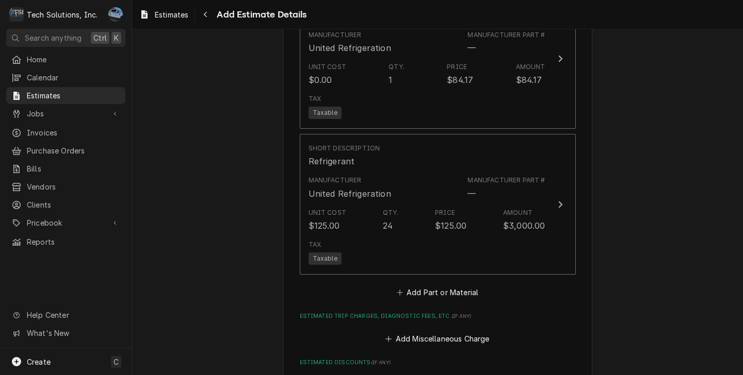
scroll to position [1318, 0]
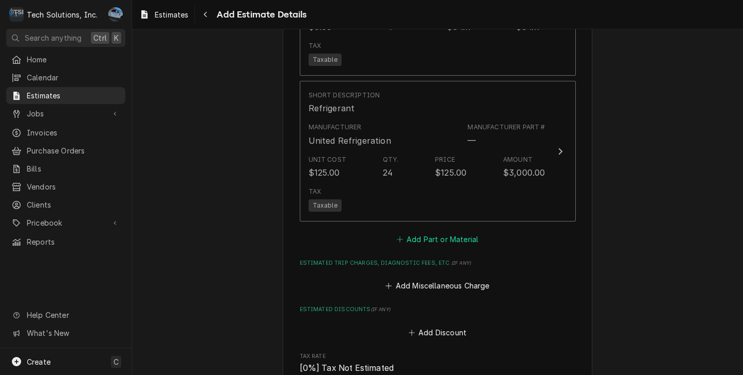
click at [437, 243] on button "Add Part or Material" at bounding box center [437, 239] width 85 height 14
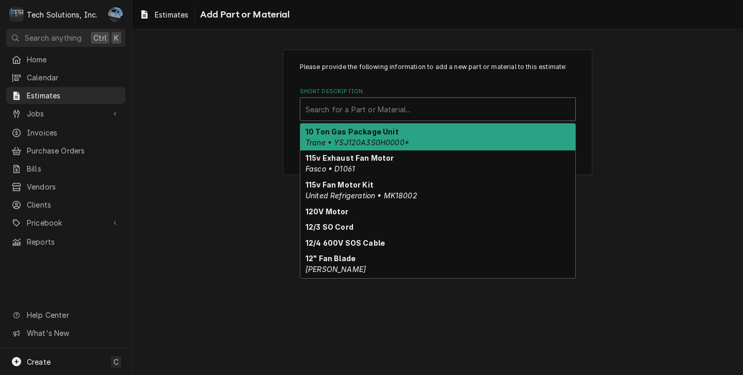
click at [387, 113] on div "Short Description" at bounding box center [437, 109] width 265 height 19
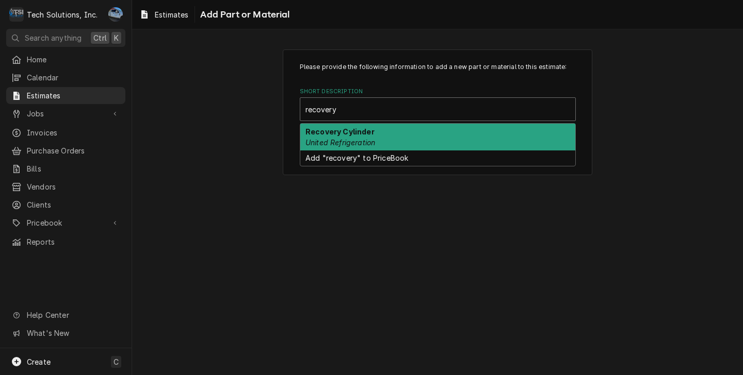
click at [379, 129] on div "Recovery Cylinder United Refrigeration" at bounding box center [437, 137] width 275 height 27
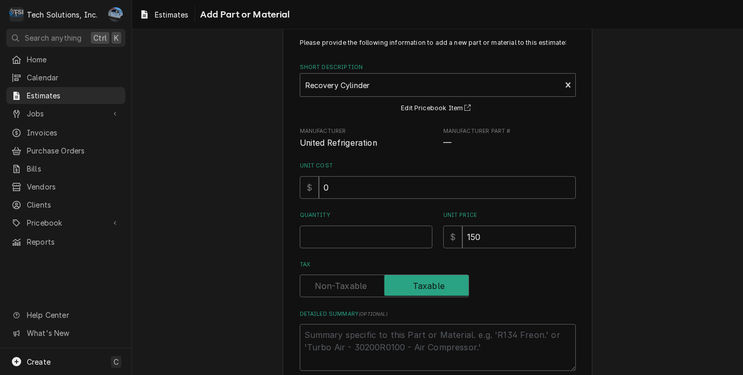
scroll to position [84, 0]
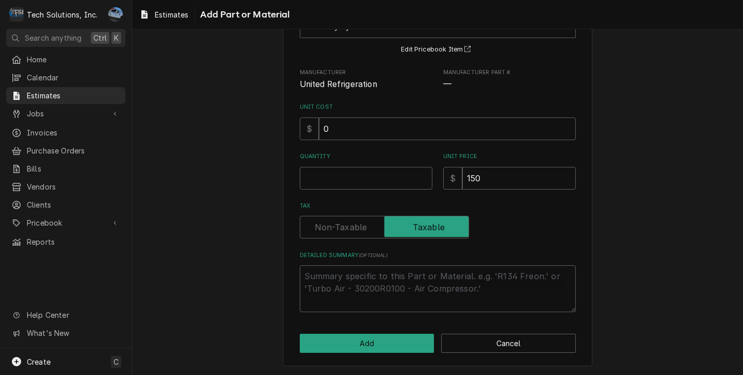
click at [385, 166] on div "Quantity" at bounding box center [366, 171] width 133 height 37
click at [330, 175] on input "Quantity" at bounding box center [366, 178] width 133 height 23
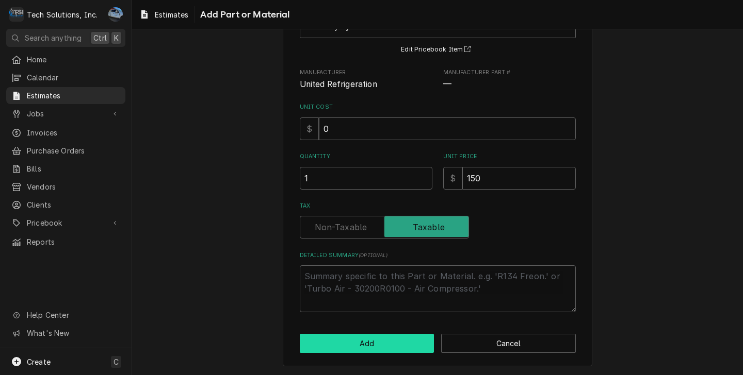
click at [370, 351] on button "Add" at bounding box center [367, 343] width 135 height 19
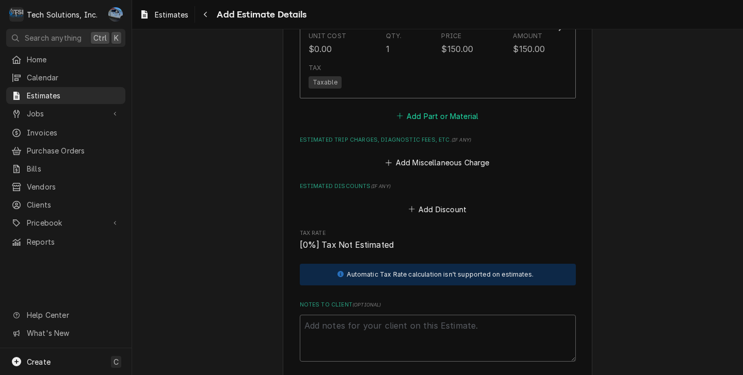
scroll to position [1615, 0]
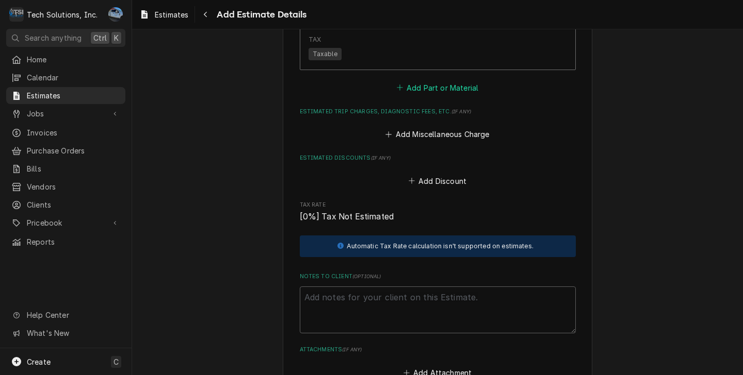
click at [419, 90] on button "Add Part or Material" at bounding box center [437, 87] width 85 height 14
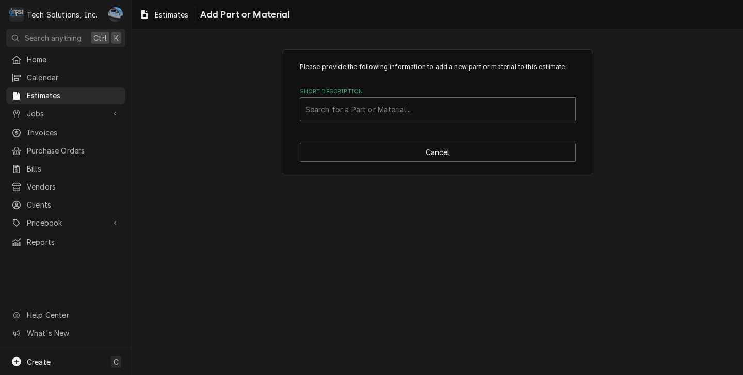
click at [378, 118] on div "Short Description" at bounding box center [437, 109] width 265 height 19
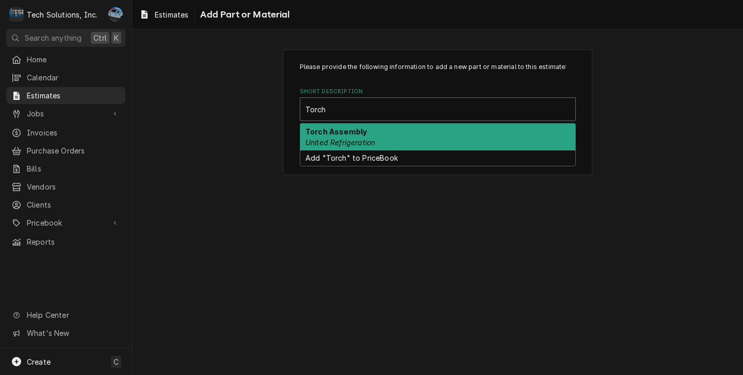
click at [385, 127] on div "Torch Assembly United Refrigeration" at bounding box center [437, 137] width 275 height 27
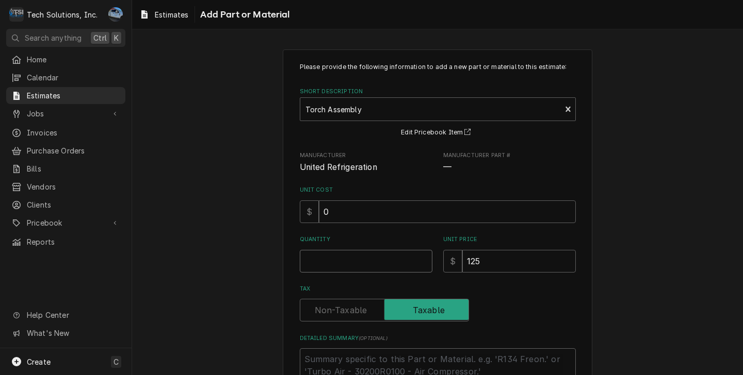
click at [366, 266] on input "Quantity" at bounding box center [366, 261] width 133 height 23
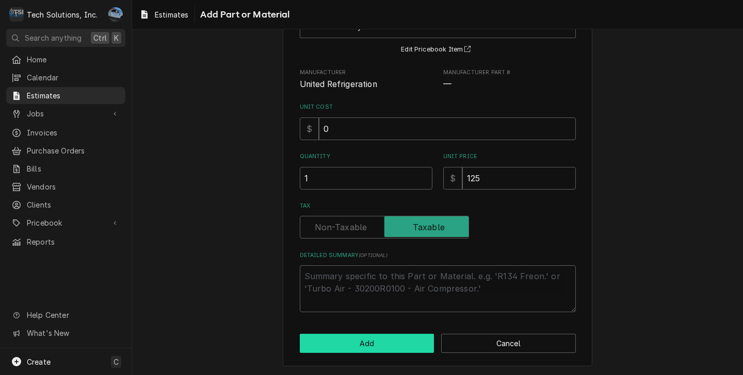
click at [383, 339] on button "Add" at bounding box center [367, 343] width 135 height 19
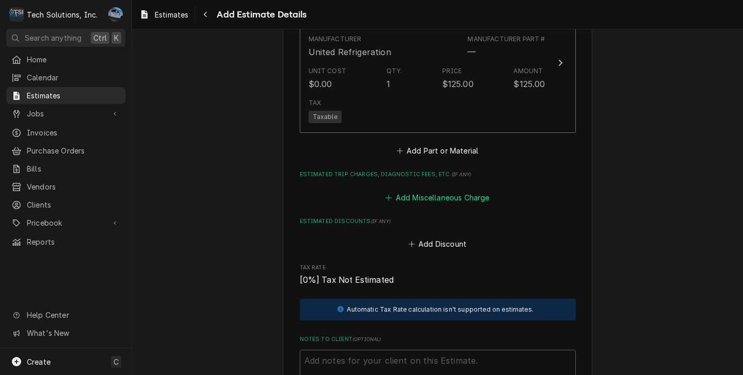
scroll to position [1707, 0]
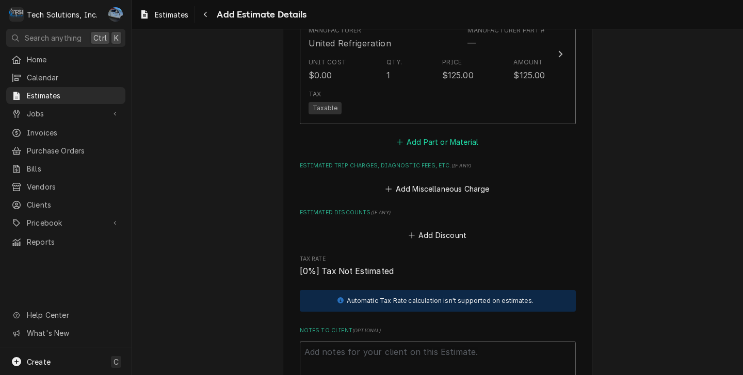
click at [452, 150] on button "Add Part or Material" at bounding box center [437, 142] width 85 height 14
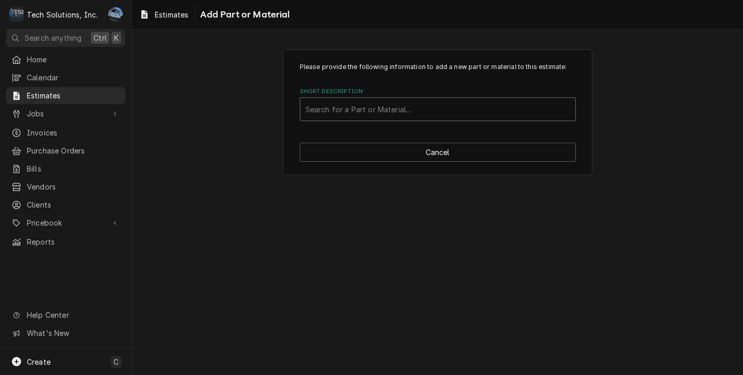
click at [405, 115] on div "Short Description" at bounding box center [437, 109] width 265 height 19
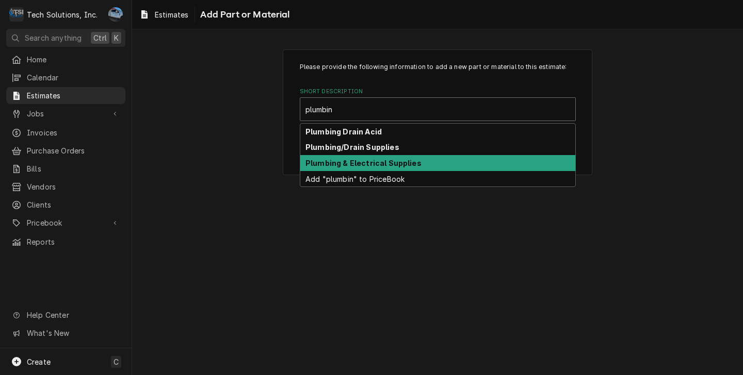
click at [394, 164] on strong "Plumbing & Electrical Supplies" at bounding box center [363, 163] width 116 height 9
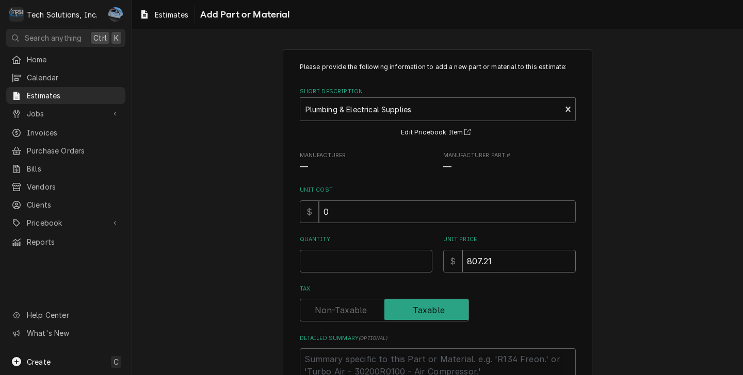
click at [497, 259] on input "807.21" at bounding box center [518, 261] width 113 height 23
click at [357, 255] on input "Quantity" at bounding box center [366, 261] width 133 height 23
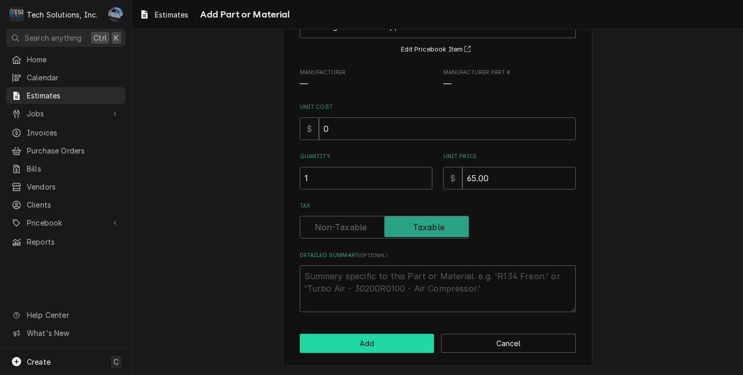
click at [385, 346] on button "Add" at bounding box center [367, 343] width 135 height 19
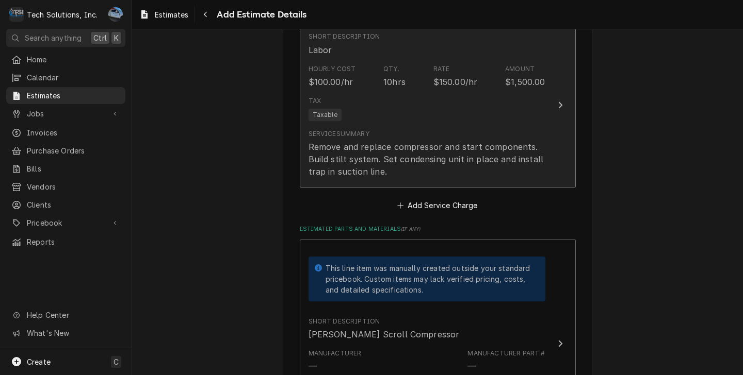
scroll to position [818, 0]
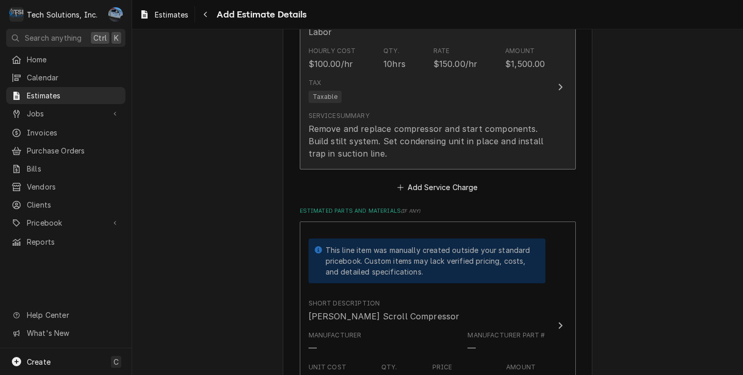
click at [467, 115] on div "Service Summary Remove and replace compressor and start components. Build stilt…" at bounding box center [426, 135] width 237 height 48
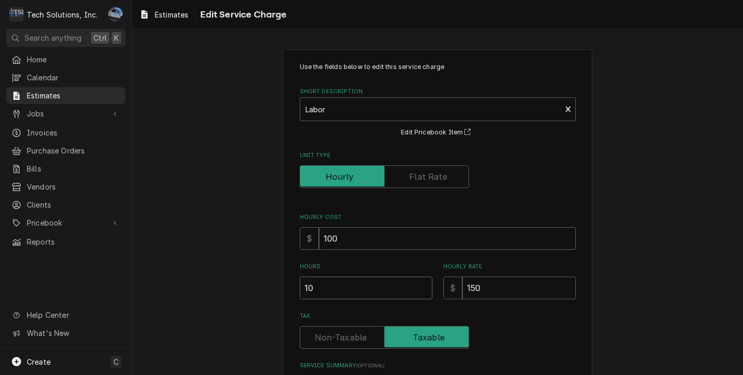
click at [379, 293] on input "10" at bounding box center [366, 288] width 133 height 23
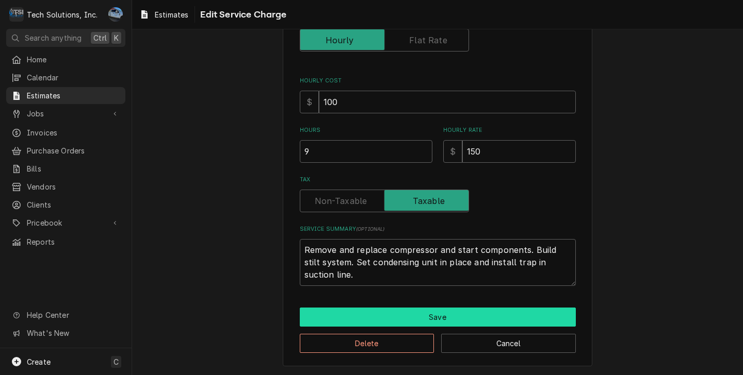
click at [402, 312] on button "Save" at bounding box center [438, 317] width 276 height 19
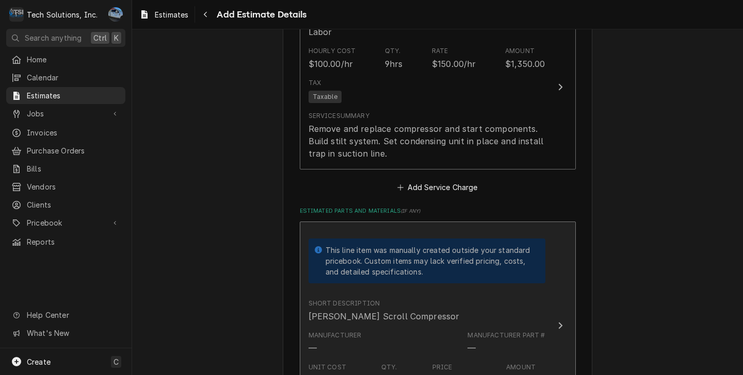
scroll to position [806, 0]
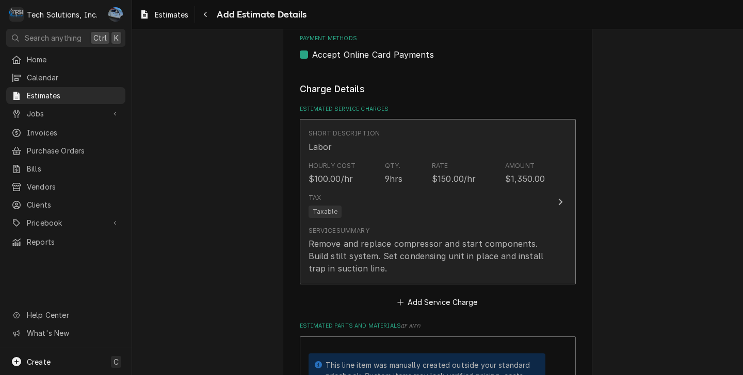
click at [440, 206] on div "Tax Taxable" at bounding box center [426, 205] width 237 height 33
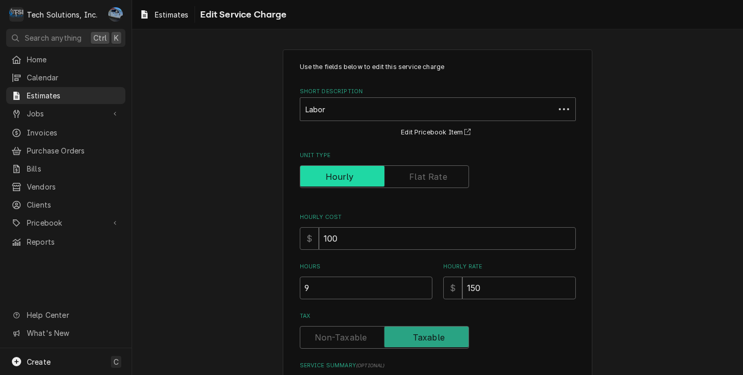
click at [366, 167] on span "Unit Type" at bounding box center [342, 176] width 84 height 21
click at [366, 167] on input "Unit Type" at bounding box center [384, 177] width 160 height 23
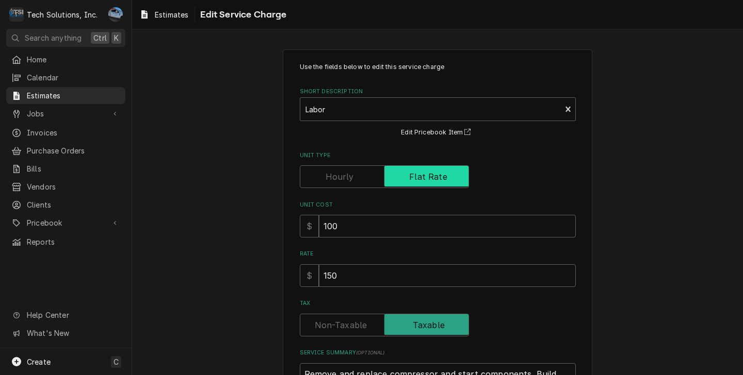
click at [374, 175] on input "Unit Type" at bounding box center [384, 177] width 160 height 23
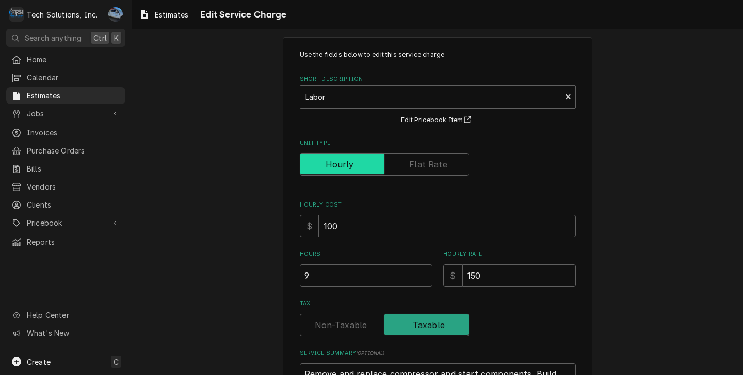
scroll to position [52, 0]
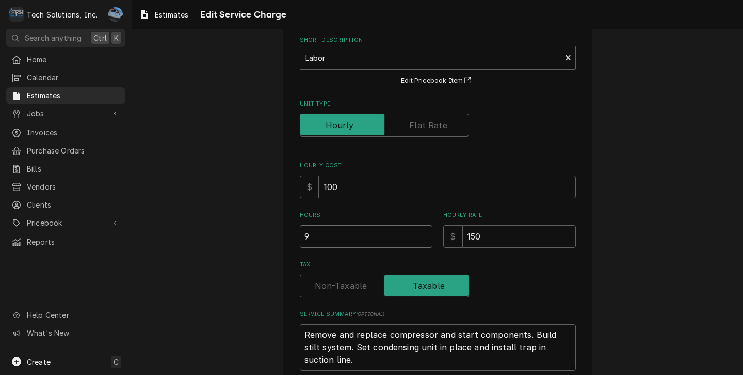
click at [372, 239] on input "9" at bounding box center [366, 236] width 133 height 23
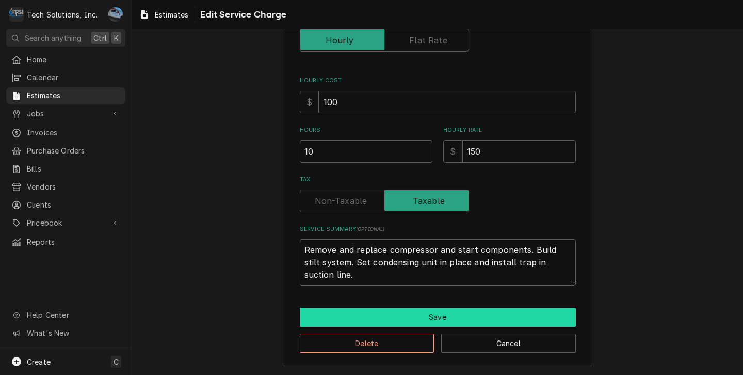
click at [429, 316] on button "Save" at bounding box center [438, 317] width 276 height 19
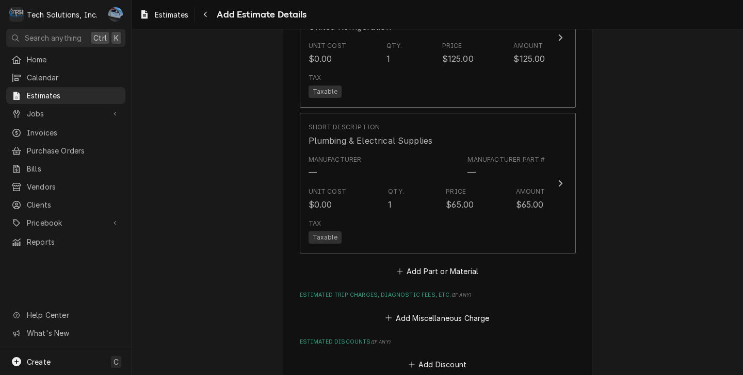
scroll to position [1723, 0]
click at [457, 274] on button "Add Part or Material" at bounding box center [437, 272] width 85 height 14
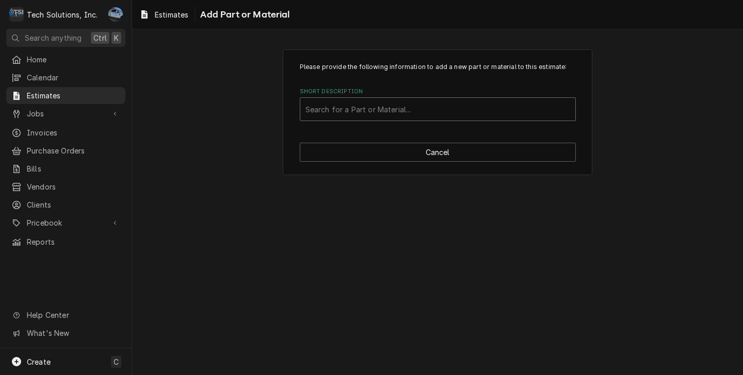
click at [422, 116] on div "Short Description" at bounding box center [437, 109] width 265 height 19
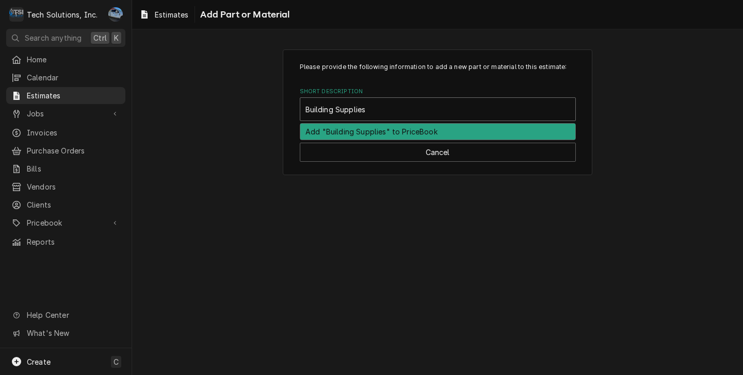
click at [413, 134] on div "Add "Building Supplies" to PriceBook" at bounding box center [437, 132] width 275 height 16
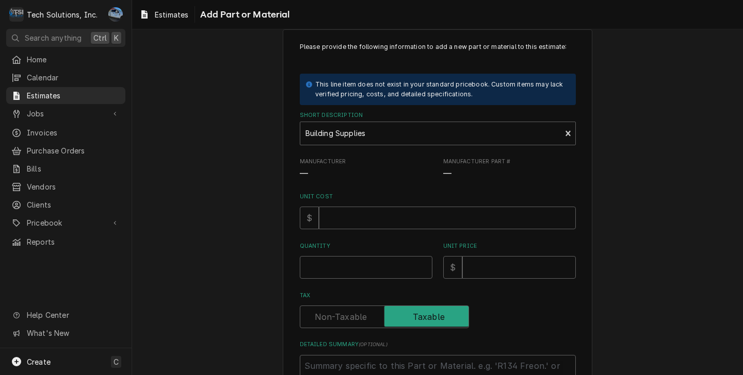
scroll to position [52, 0]
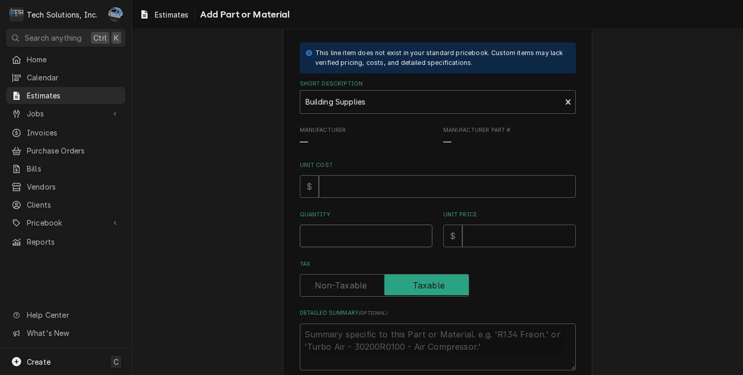
click at [364, 241] on input "Quantity" at bounding box center [366, 236] width 133 height 23
click at [486, 230] on input "Unit Price" at bounding box center [518, 236] width 113 height 23
click at [432, 192] on input "Unit Cost" at bounding box center [447, 186] width 257 height 23
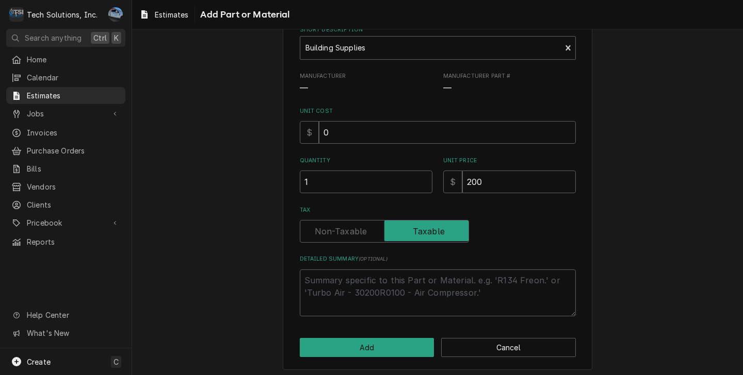
scroll to position [111, 0]
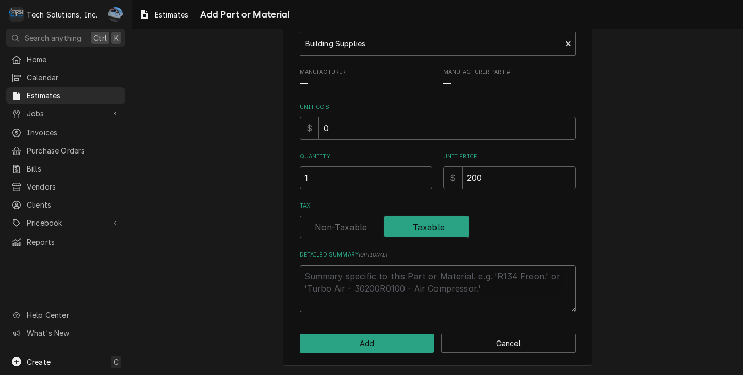
click at [348, 282] on textarea "Detailed Summary ( optional )" at bounding box center [438, 289] width 276 height 47
click at [421, 277] on textarea "4x4s, bracing/brackets," at bounding box center [438, 289] width 276 height 47
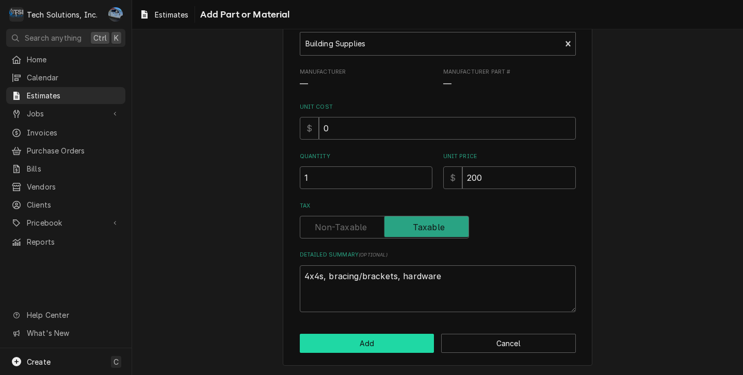
click at [367, 342] on button "Add" at bounding box center [367, 343] width 135 height 19
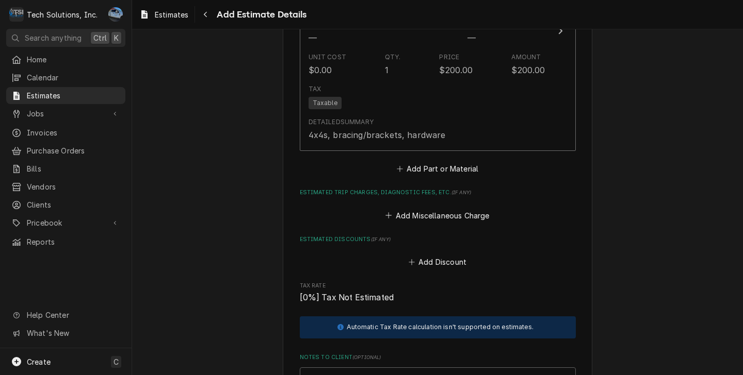
scroll to position [2072, 0]
click at [418, 220] on button "Add Miscellaneous Charge" at bounding box center [437, 215] width 107 height 14
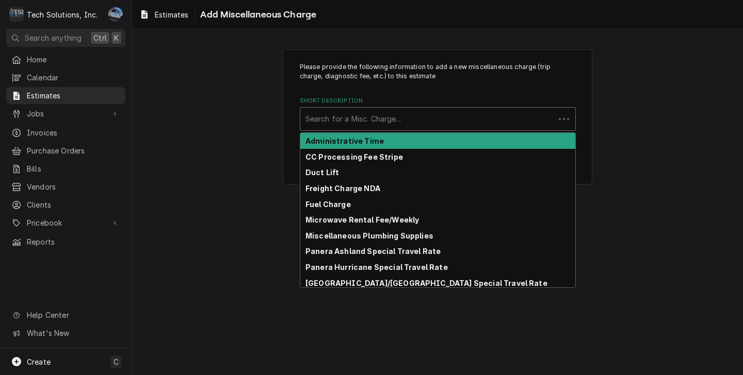
click at [406, 127] on div "Short Description" at bounding box center [427, 119] width 244 height 19
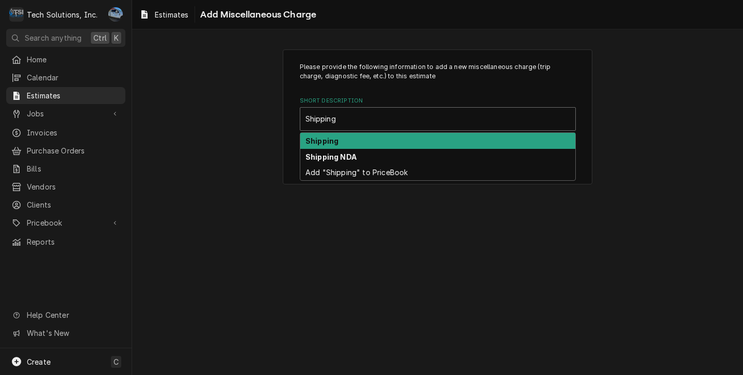
click at [375, 142] on div "Shipping" at bounding box center [437, 141] width 275 height 16
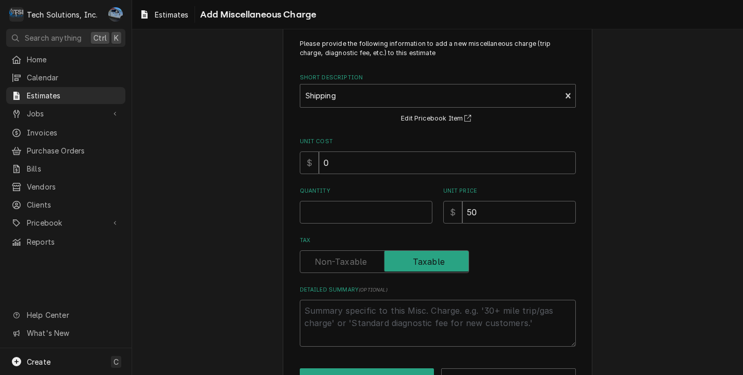
scroll to position [52, 0]
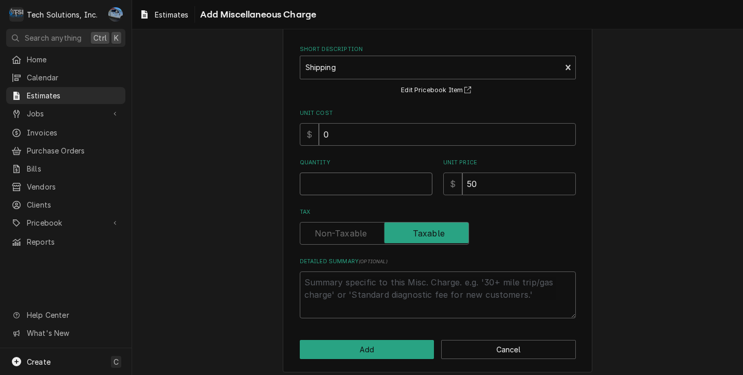
click at [338, 185] on input "Quantity" at bounding box center [366, 184] width 133 height 23
click at [475, 182] on input "50" at bounding box center [518, 184] width 113 height 23
drag, startPoint x: 428, startPoint y: 317, endPoint x: 422, endPoint y: 344, distance: 27.4
click at [427, 331] on div "Please provide the following information to add a new miscellaneous charge (tri…" at bounding box center [437, 185] width 309 height 375
click at [418, 349] on button "Add" at bounding box center [367, 349] width 135 height 19
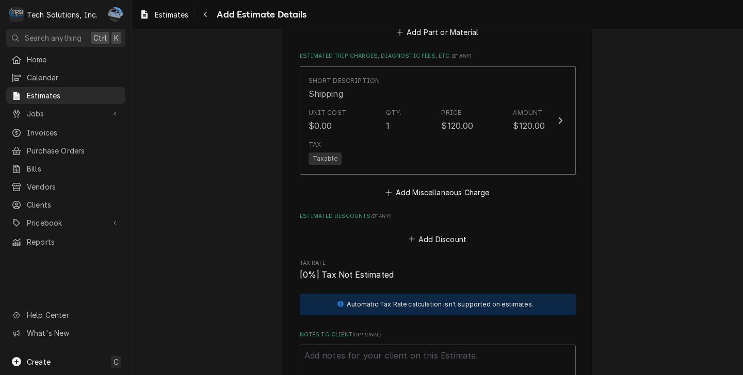
scroll to position [2215, 0]
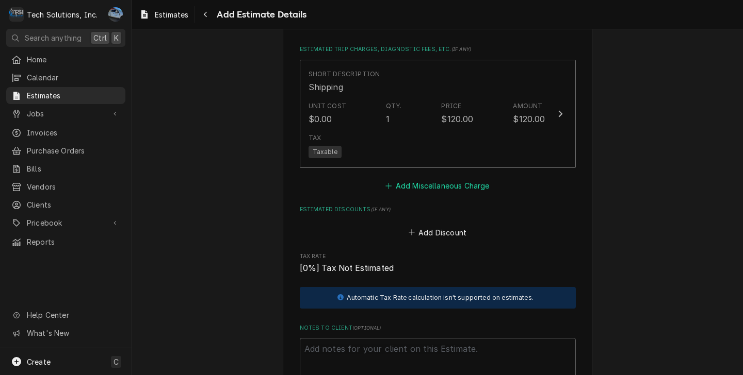
click at [452, 193] on button "Add Miscellaneous Charge" at bounding box center [437, 186] width 107 height 14
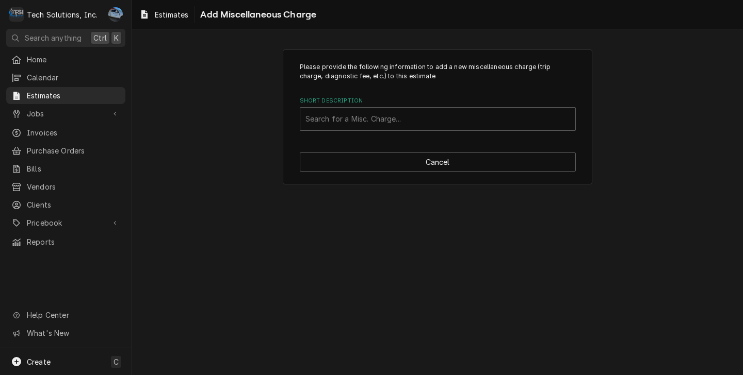
click at [421, 106] on div "Short Description Search for a Misc. Charge..." at bounding box center [438, 114] width 276 height 34
click at [420, 124] on div "Short Description" at bounding box center [437, 119] width 265 height 19
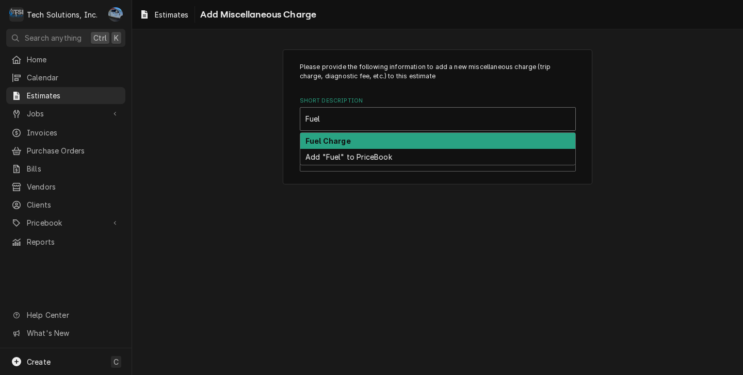
click at [390, 138] on div "Fuel Charge" at bounding box center [437, 141] width 275 height 16
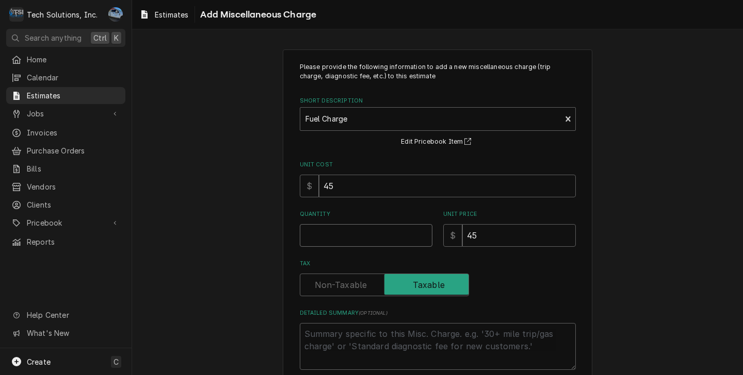
click at [360, 241] on input "Quantity" at bounding box center [366, 235] width 133 height 23
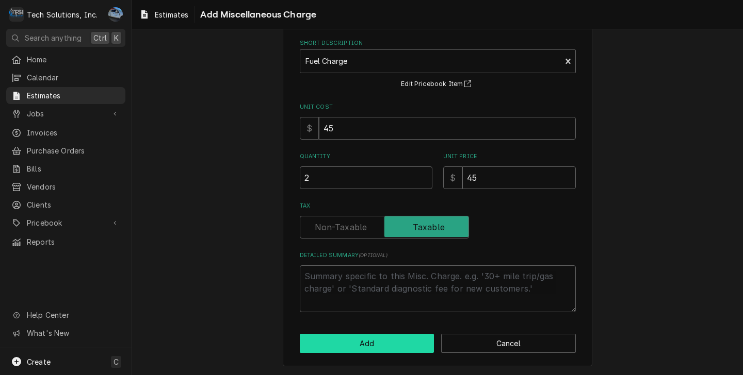
click at [354, 341] on button "Add" at bounding box center [367, 343] width 135 height 19
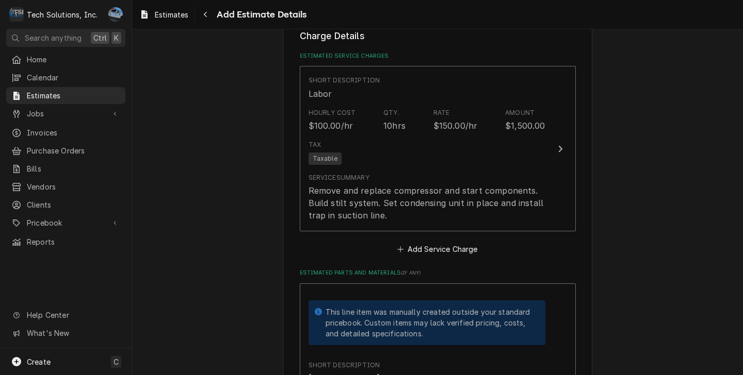
scroll to position [759, 0]
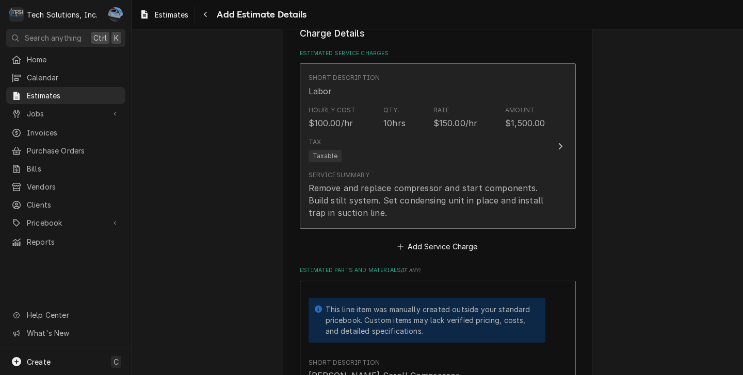
click at [443, 218] on div "Remove and replace compressor and start components. Build stilt system. Set con…" at bounding box center [426, 200] width 237 height 37
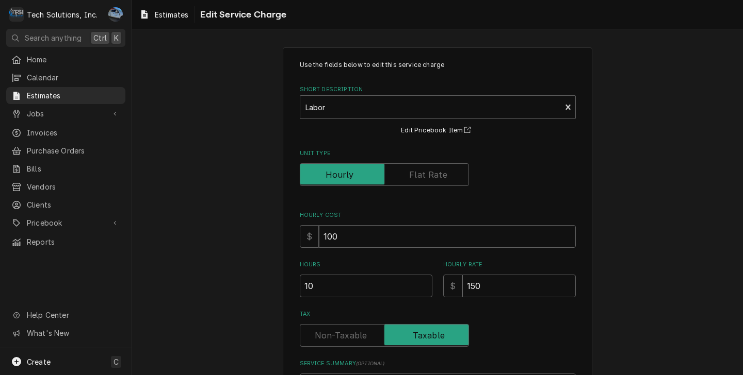
scroll to position [138, 0]
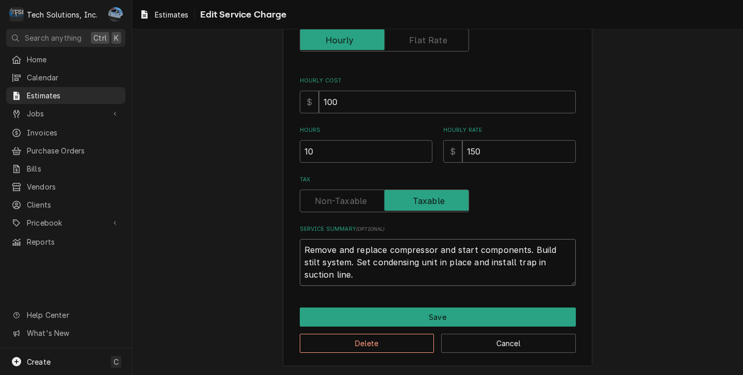
click at [354, 281] on textarea "Remove and replace compressor and start components. Build stilt system. Set con…" at bounding box center [438, 262] width 276 height 47
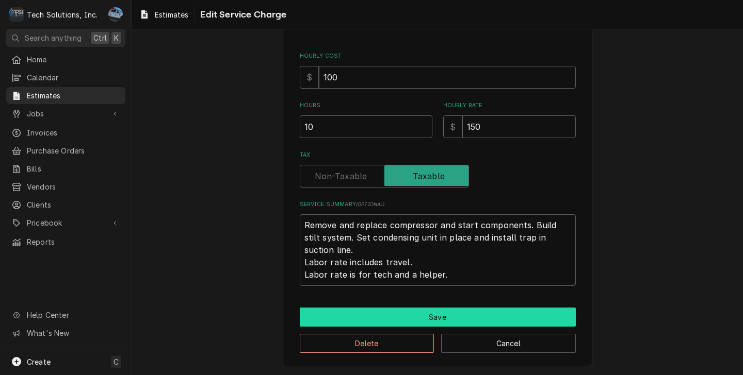
click at [460, 319] on button "Save" at bounding box center [438, 317] width 276 height 19
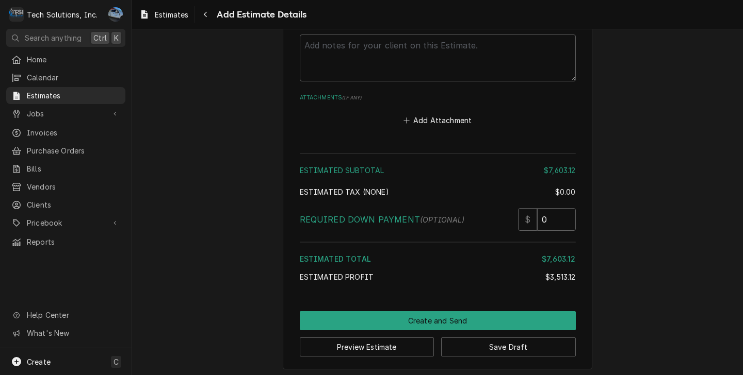
scroll to position [2667, 0]
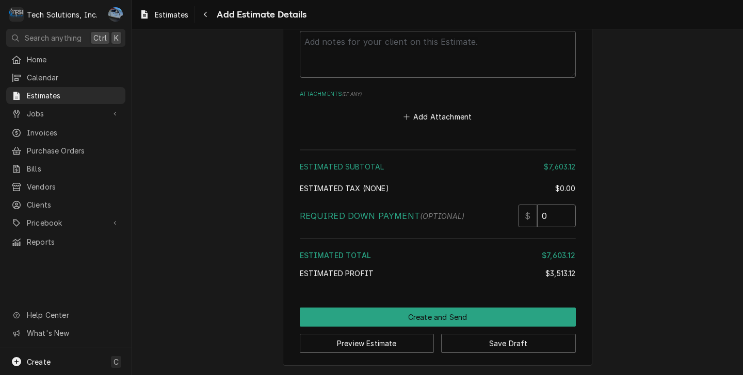
click at [553, 218] on input "0" at bounding box center [556, 216] width 39 height 23
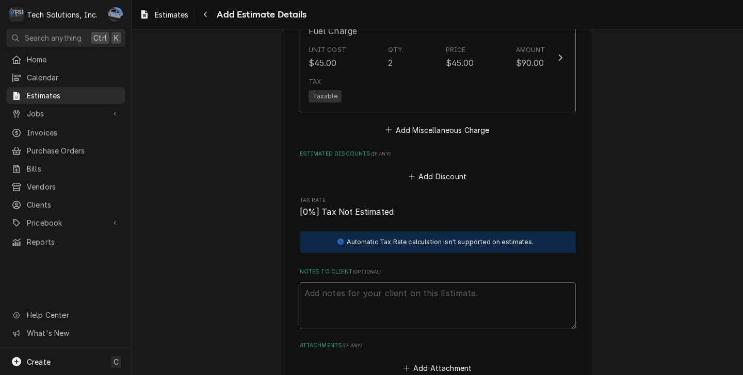
scroll to position [2667, 0]
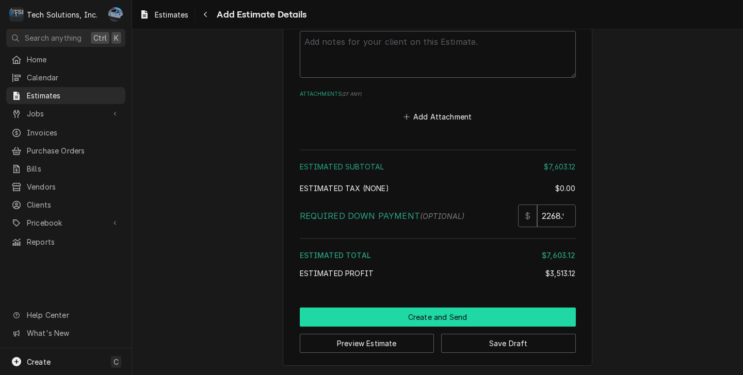
click at [455, 316] on button "Create and Send" at bounding box center [438, 317] width 276 height 19
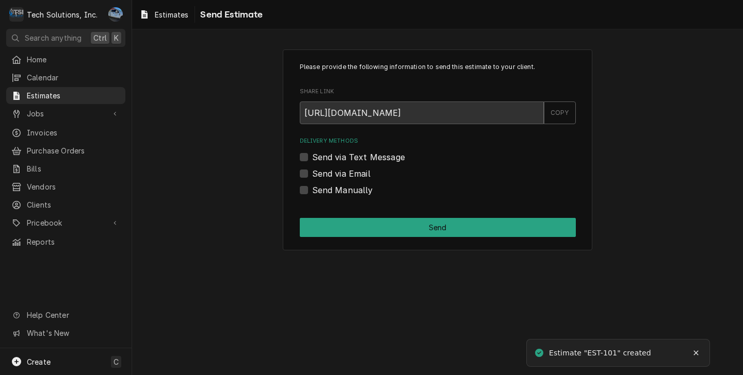
click at [322, 177] on label "Send via Email" at bounding box center [341, 174] width 58 height 12
click at [322, 177] on input "Send via Email" at bounding box center [450, 179] width 276 height 23
checkbox input "true"
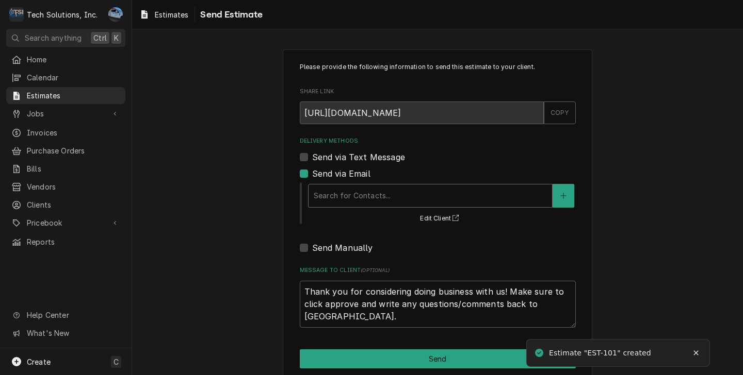
click at [405, 194] on div "Delivery Methods" at bounding box center [430, 196] width 233 height 19
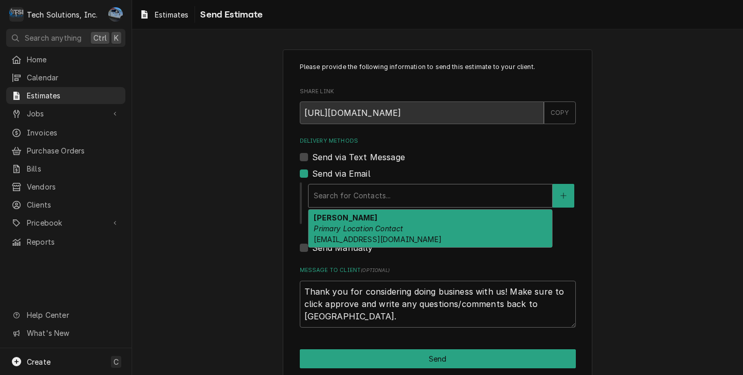
click at [403, 227] on div "Alexander Durand Primary Location Contact Alexander@mountaintablewv.com" at bounding box center [429, 229] width 243 height 38
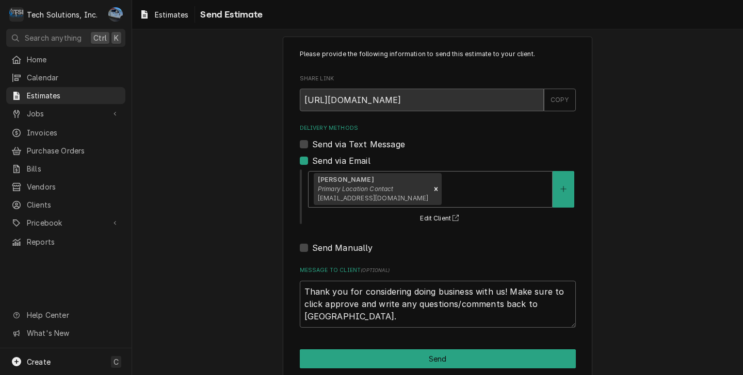
scroll to position [29, 0]
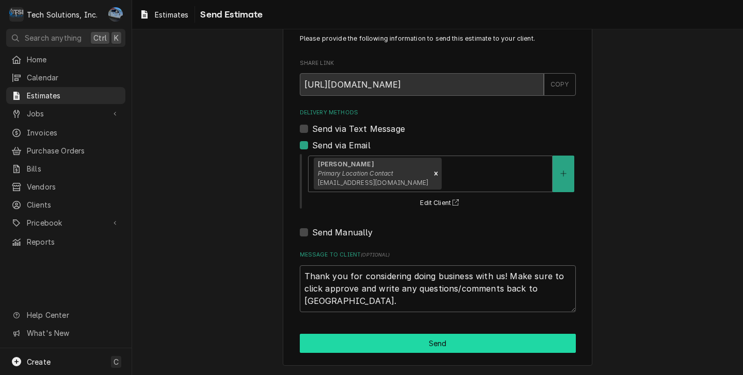
click at [432, 345] on button "Send" at bounding box center [438, 343] width 276 height 19
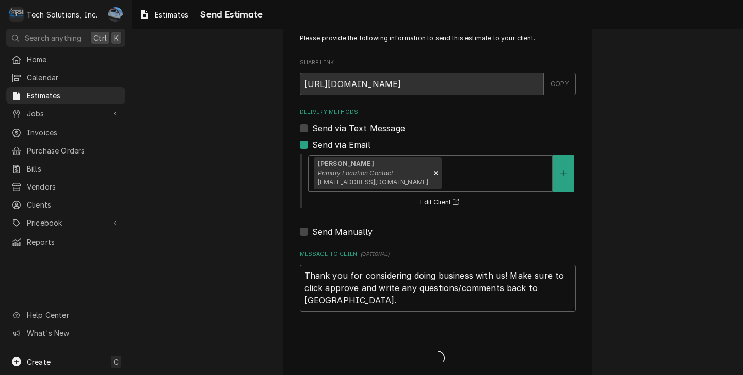
type textarea "x"
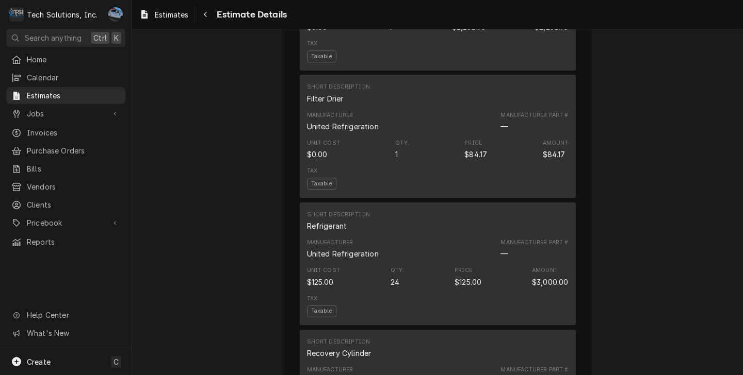
scroll to position [880, 0]
